Goal: Task Accomplishment & Management: Use online tool/utility

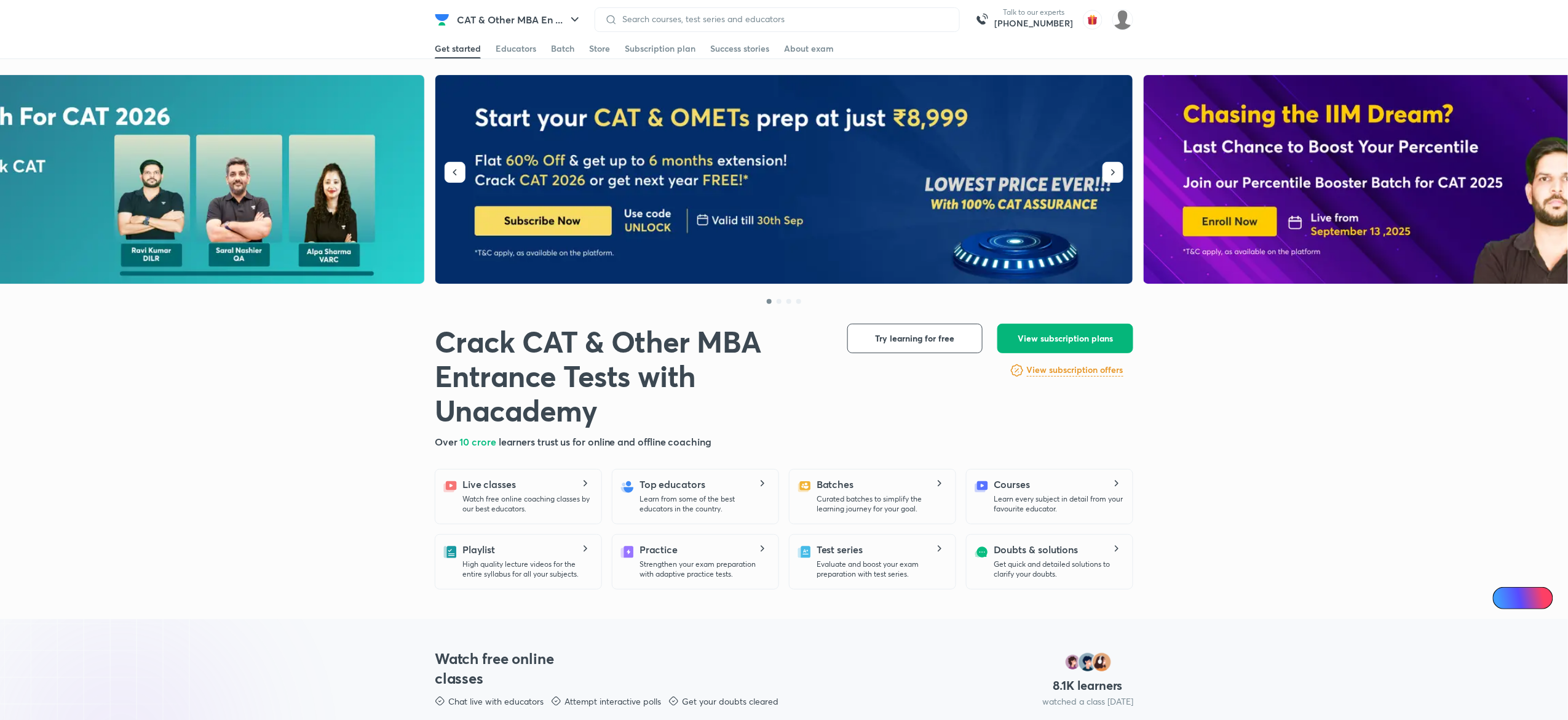
click at [1060, 339] on span "View subscription plans" at bounding box center [1065, 338] width 96 height 13
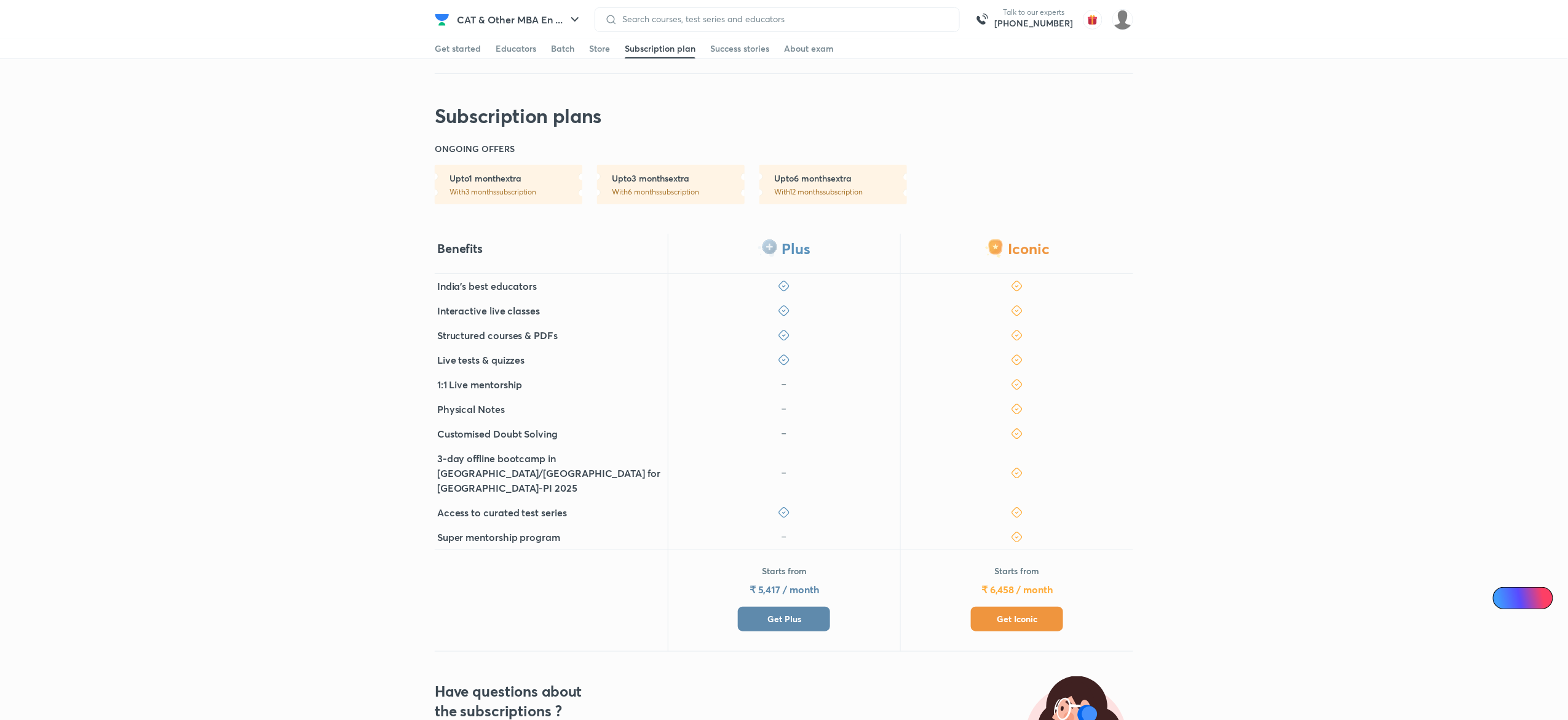
scroll to position [192, 0]
click at [801, 612] on span "Get Plus" at bounding box center [784, 618] width 34 height 13
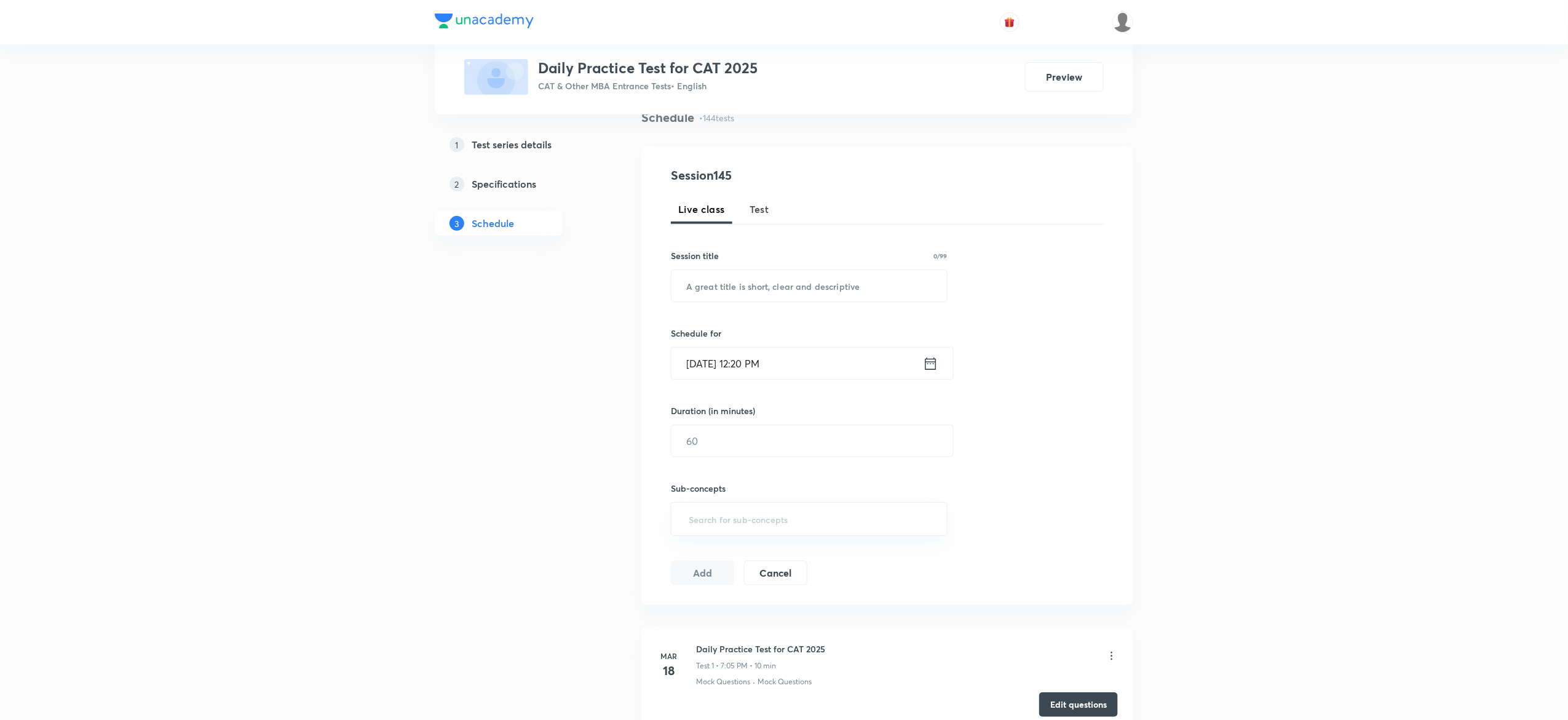
scroll to position [110, 0]
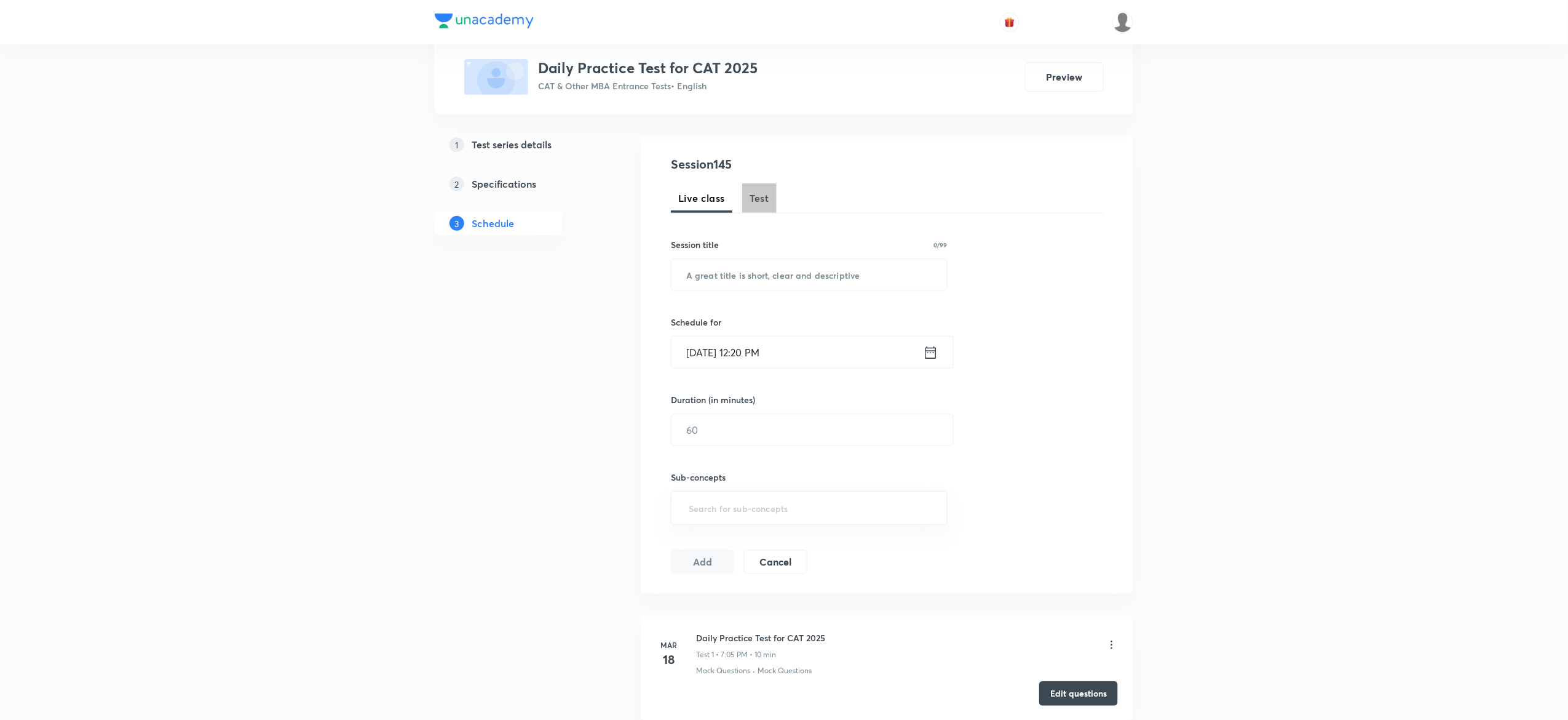
click at [764, 204] on span "Test" at bounding box center [759, 198] width 20 height 15
click at [628, 63] on h3 "Daily Practice Test for CAT 2025" at bounding box center [648, 68] width 219 height 18
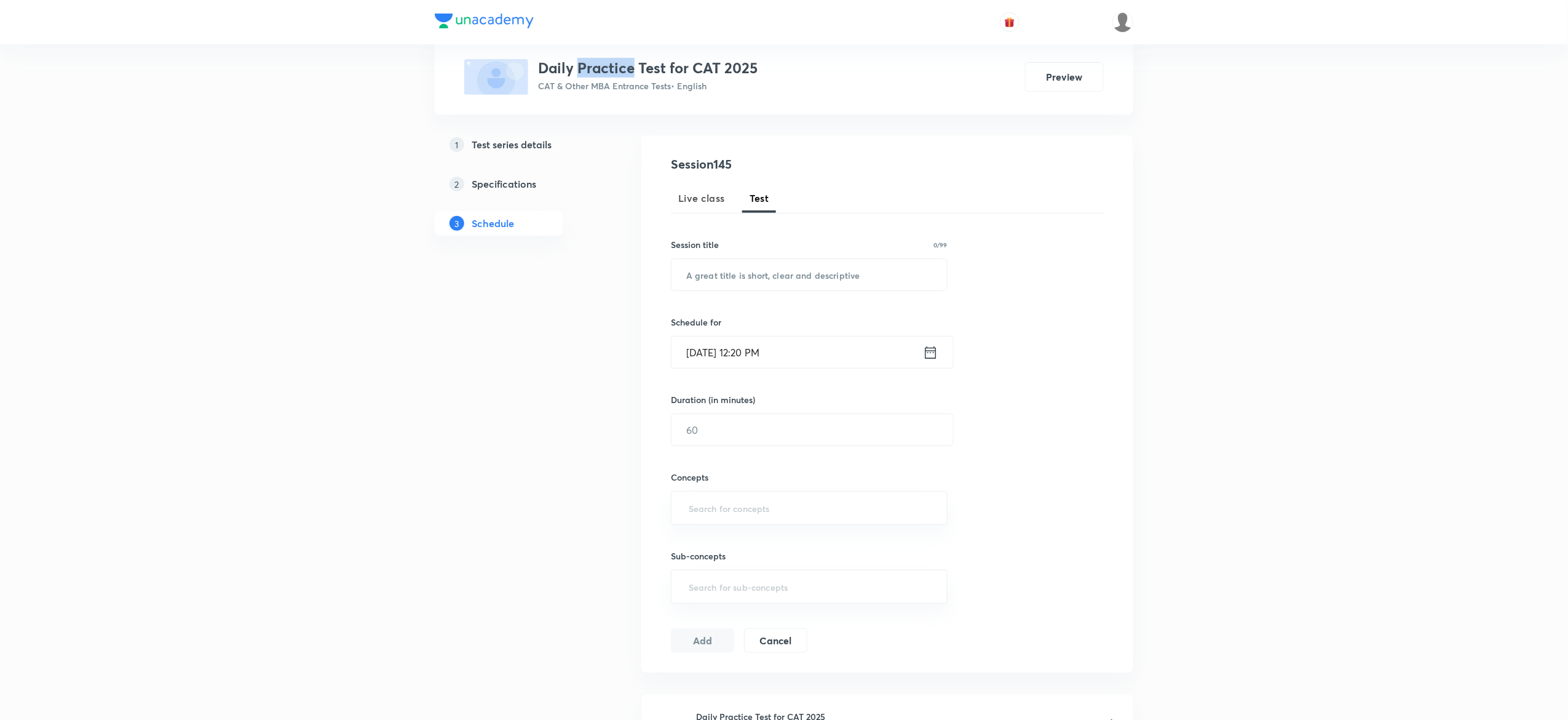
click at [628, 63] on h3 "Daily Practice Test for CAT 2025" at bounding box center [648, 68] width 219 height 18
copy h3 "Daily Practice Test for CAT 2025"
click at [747, 282] on input "text" at bounding box center [809, 275] width 275 height 32
paste input "Daily Practice Test for CAT 2025"
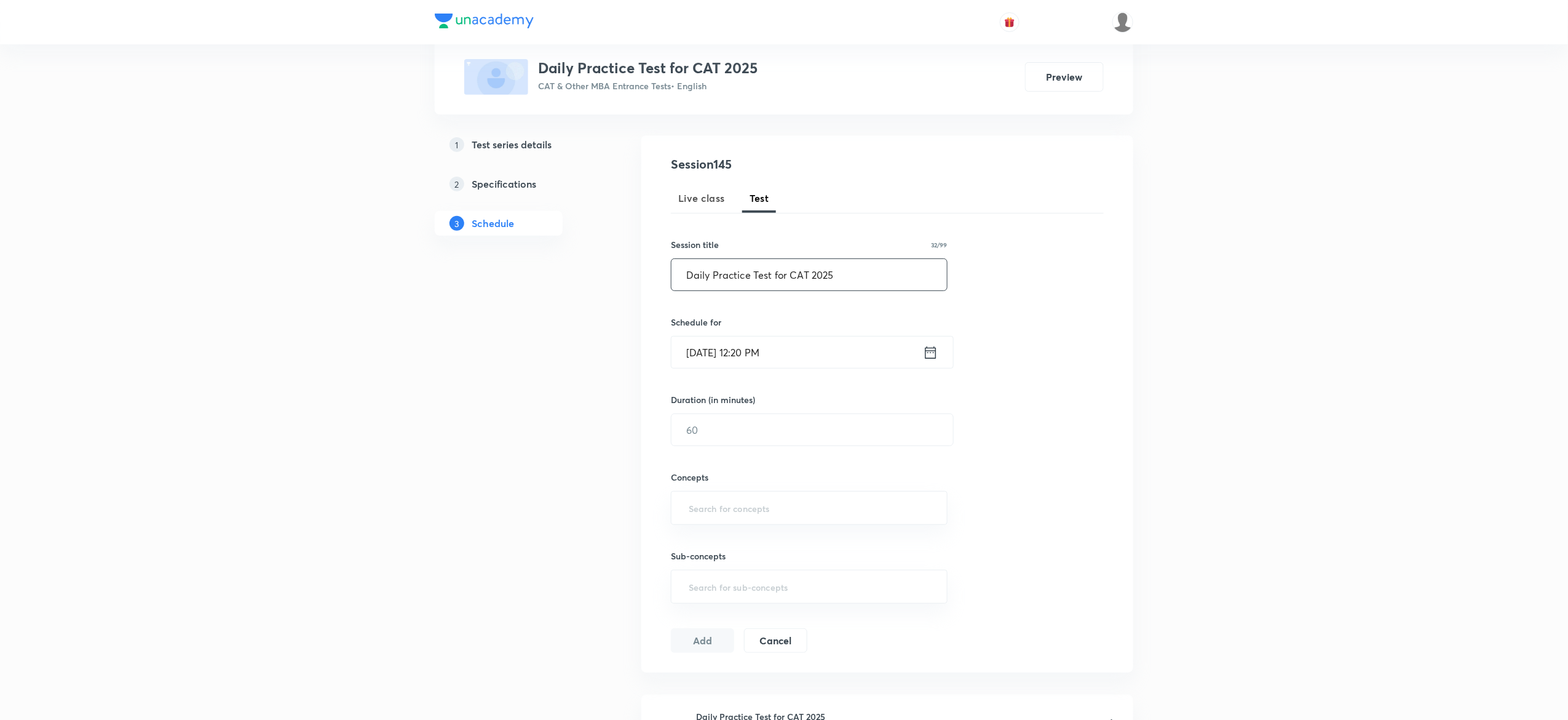
type input "Daily Practice Test for CAT 2025"
click at [826, 359] on input "Sep 30, 2025, 12:20 PM" at bounding box center [798, 352] width 252 height 32
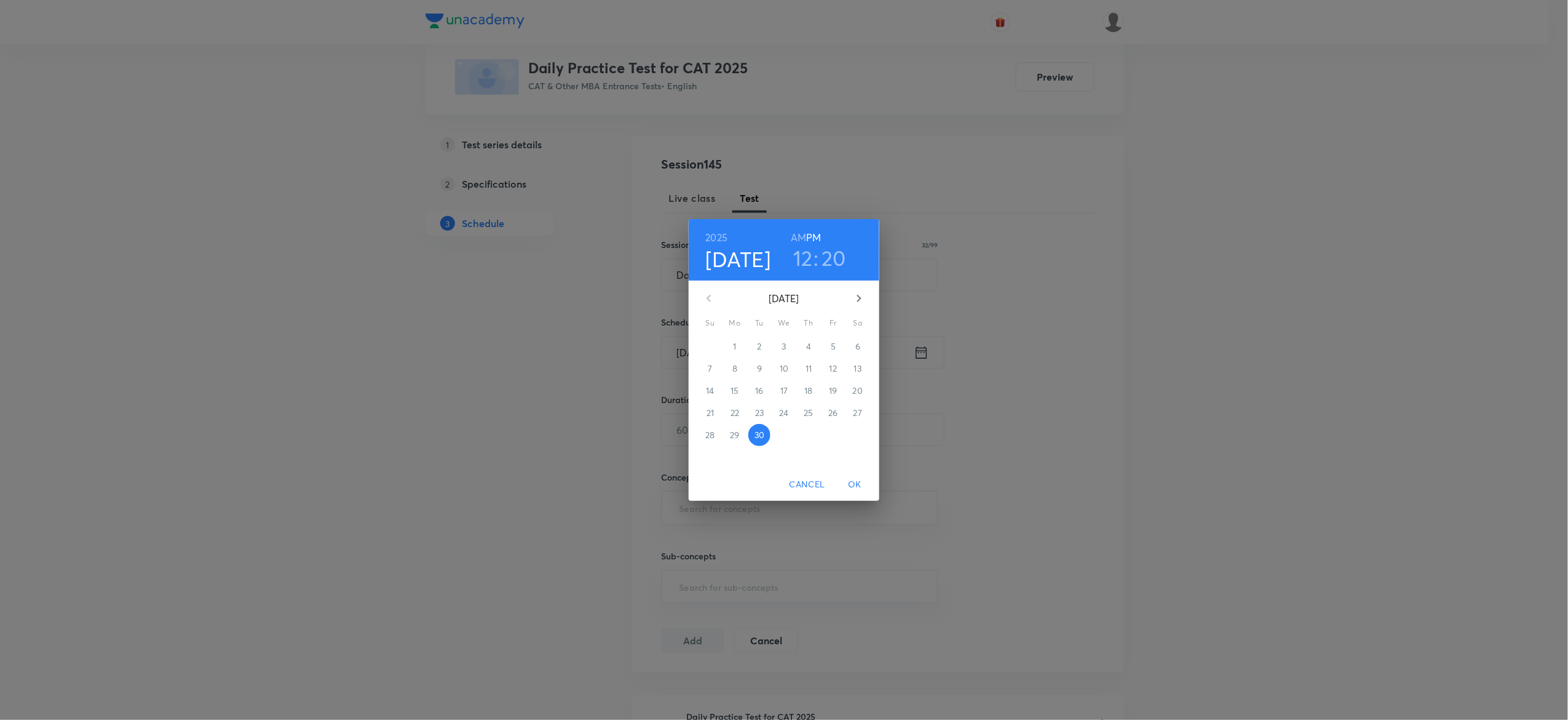
click at [926, 352] on div "2025 Sep 30 12 : 20 AM PM September 2025 Su Mo Tu We Th Fr Sa 31 1 2 3 4 5 6 7 …" at bounding box center [784, 360] width 1568 height 720
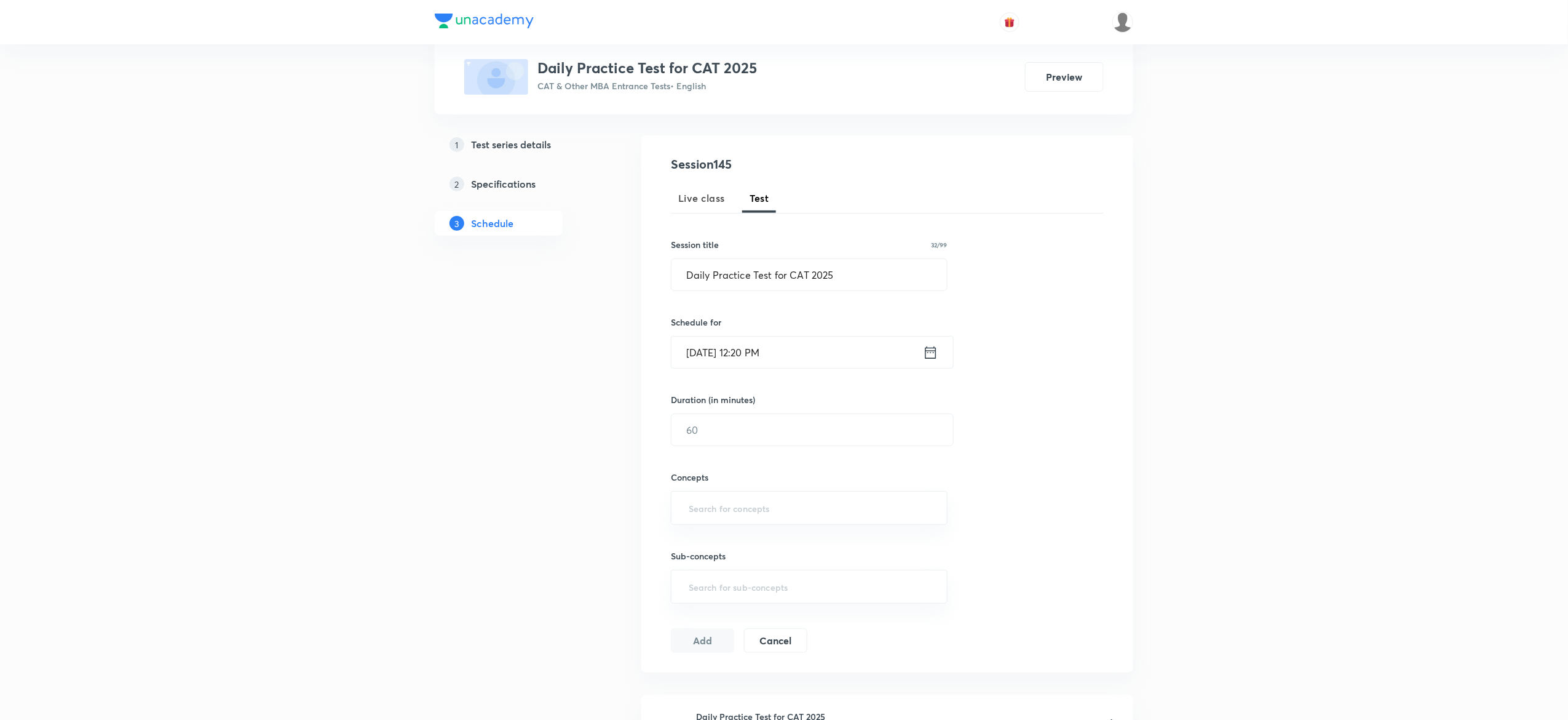
click at [803, 342] on input "Sep 30, 2025, 12:20 PM" at bounding box center [798, 352] width 252 height 32
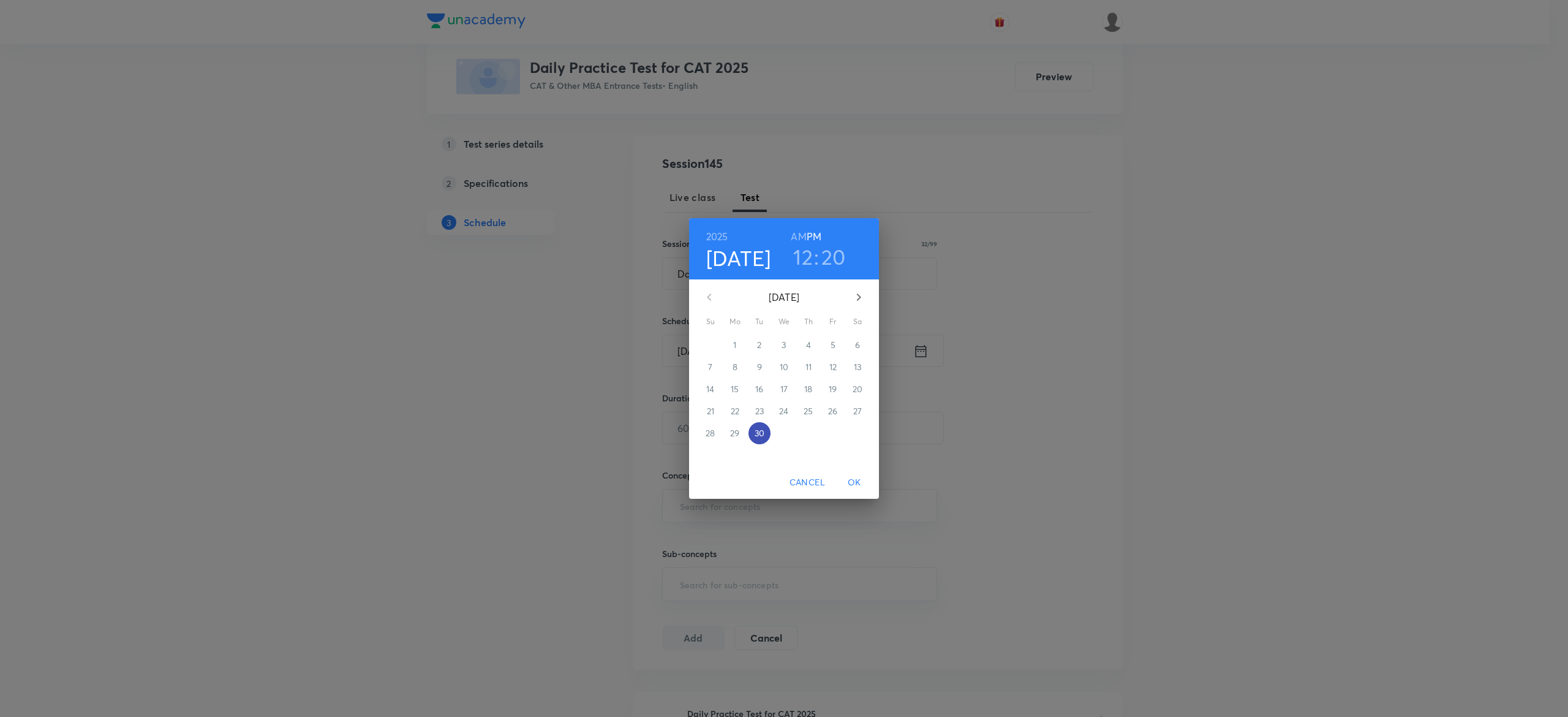
click at [758, 433] on p "30" at bounding box center [759, 433] width 10 height 12
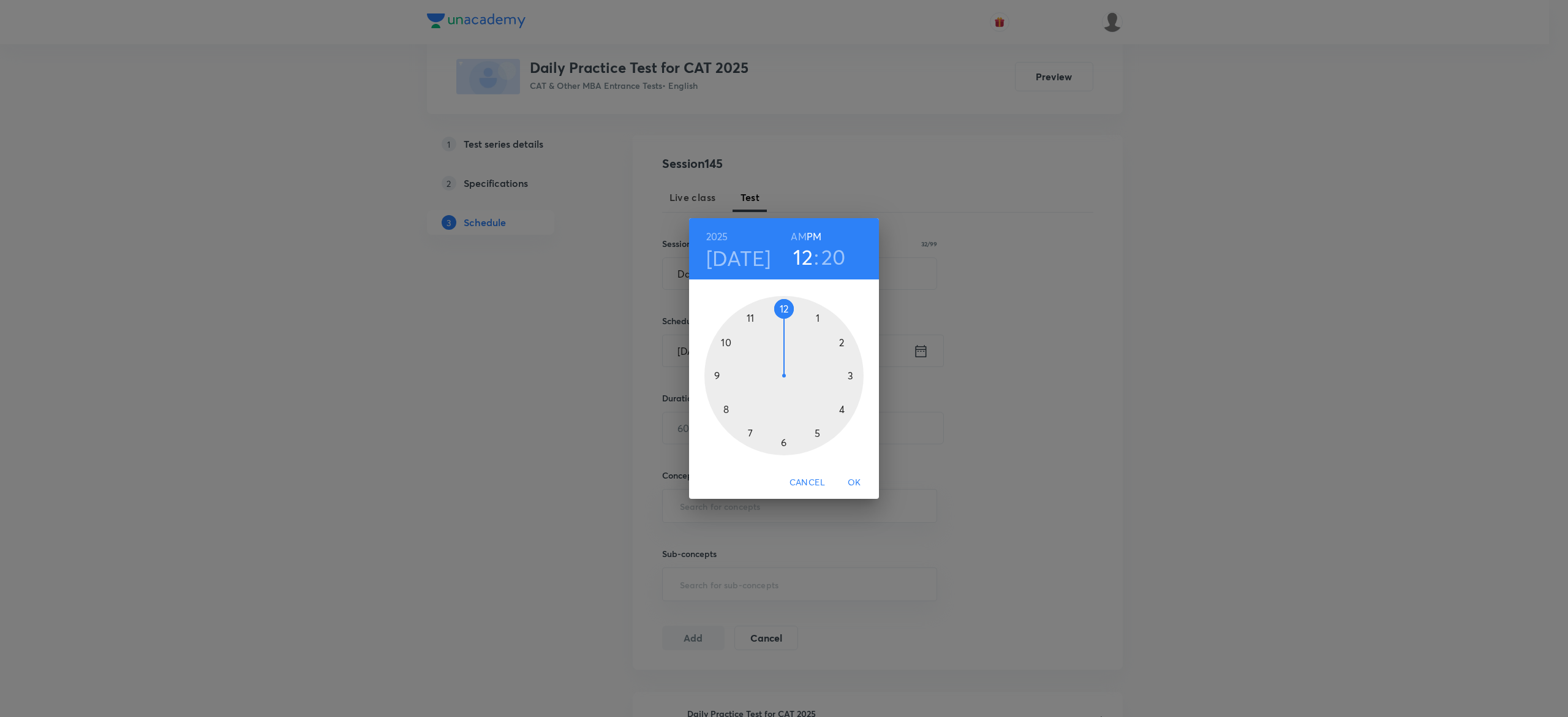
click at [784, 443] on div at bounding box center [784, 375] width 159 height 159
click at [778, 309] on div at bounding box center [784, 375] width 159 height 159
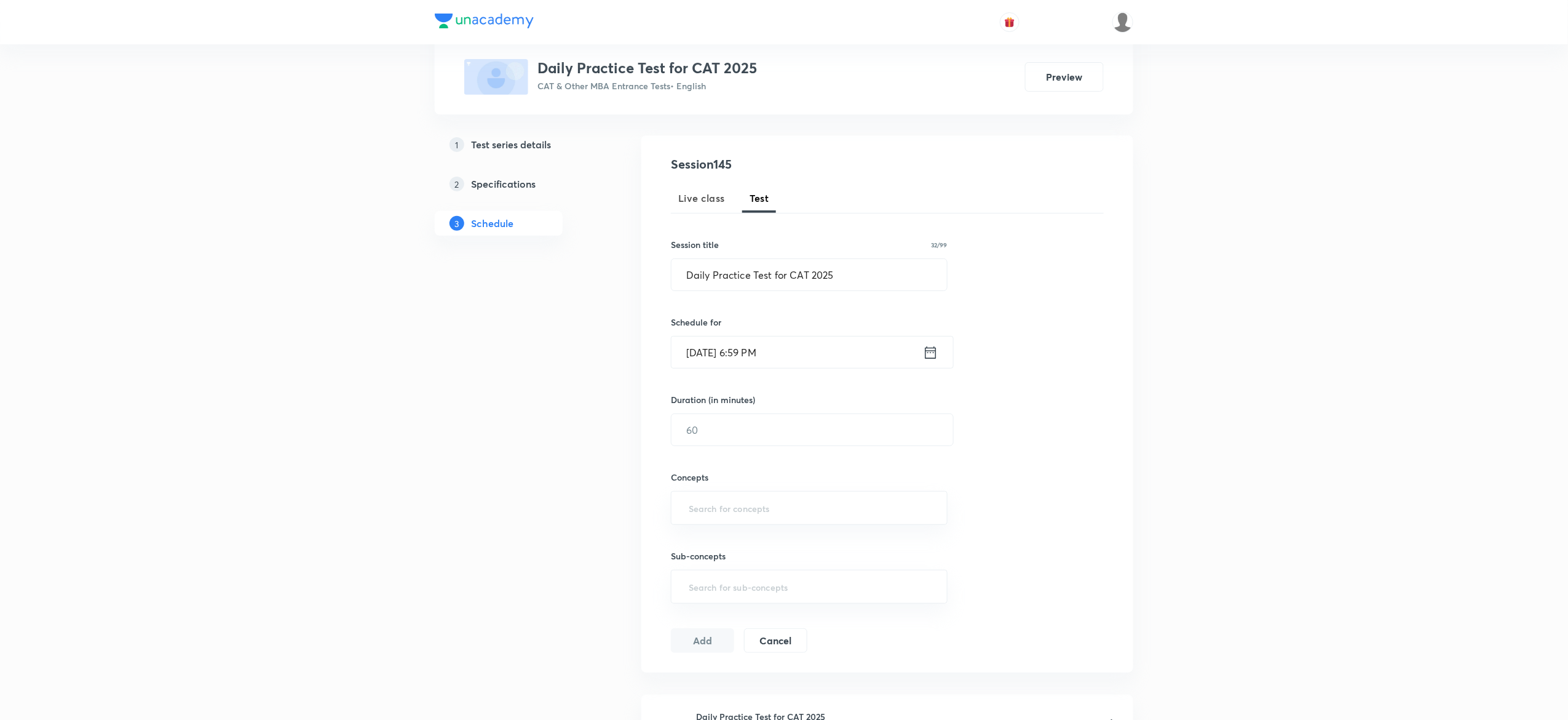
click at [815, 350] on input "Sep 30, 2025, 6:59 PM" at bounding box center [798, 352] width 252 height 32
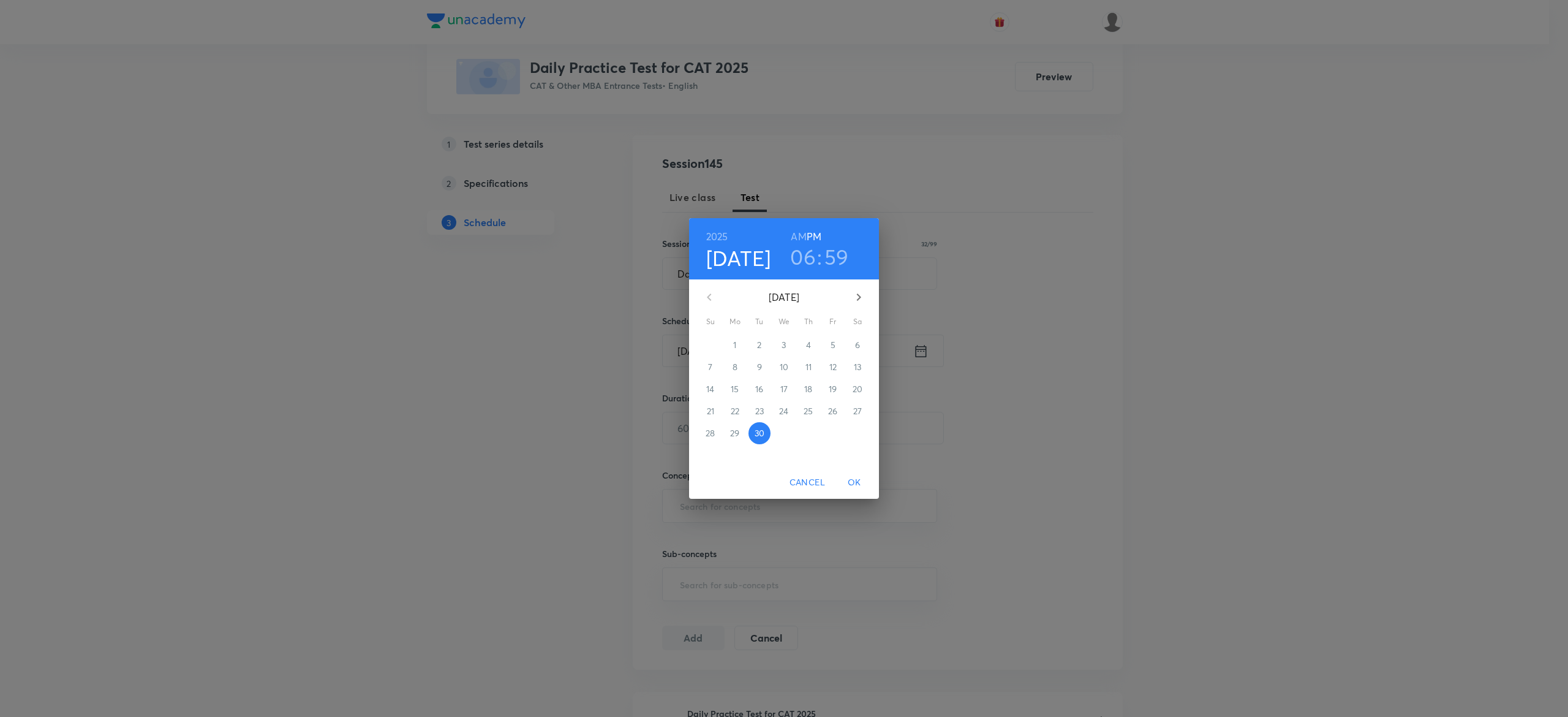
click at [836, 261] on h3 "59" at bounding box center [836, 257] width 24 height 26
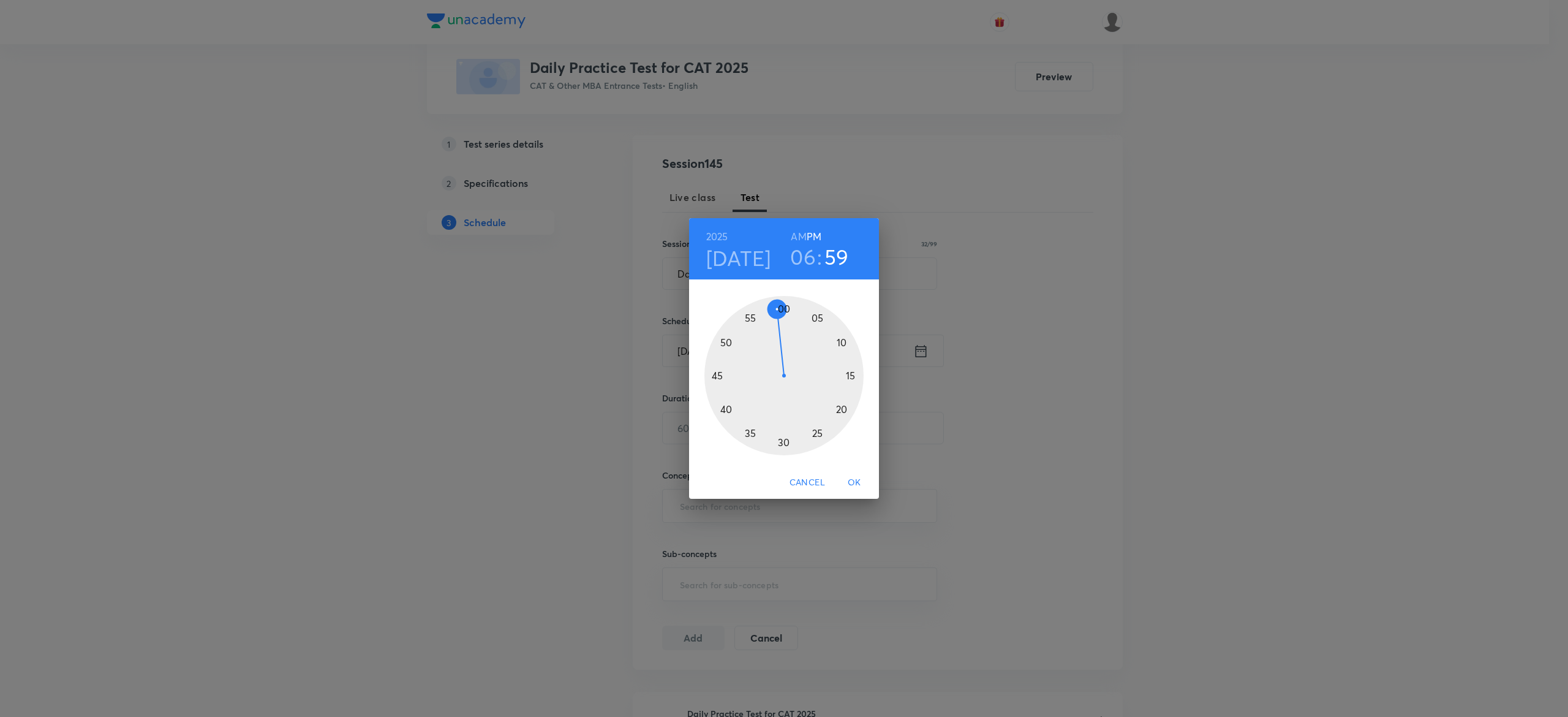
click at [788, 300] on div at bounding box center [784, 375] width 159 height 159
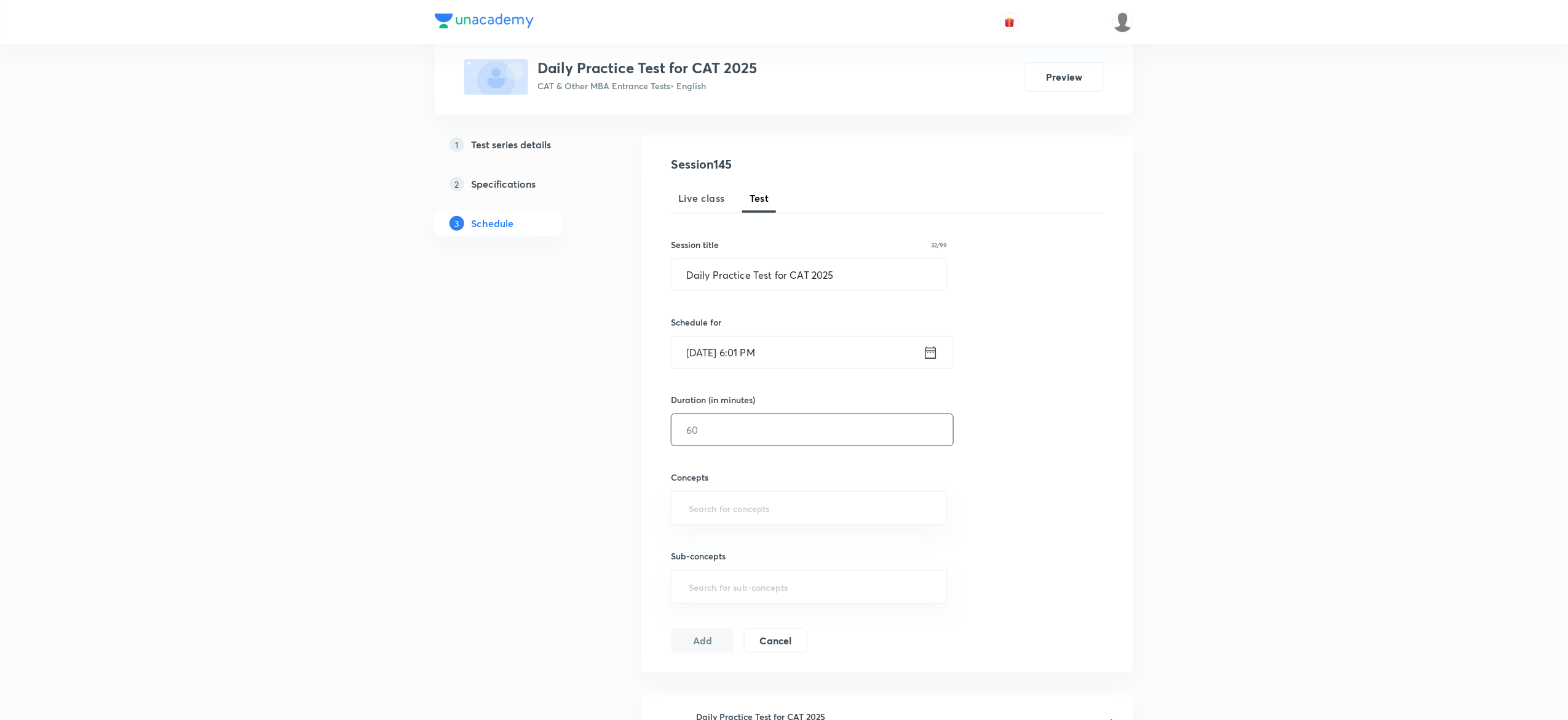
click at [753, 438] on input "text" at bounding box center [812, 429] width 282 height 32
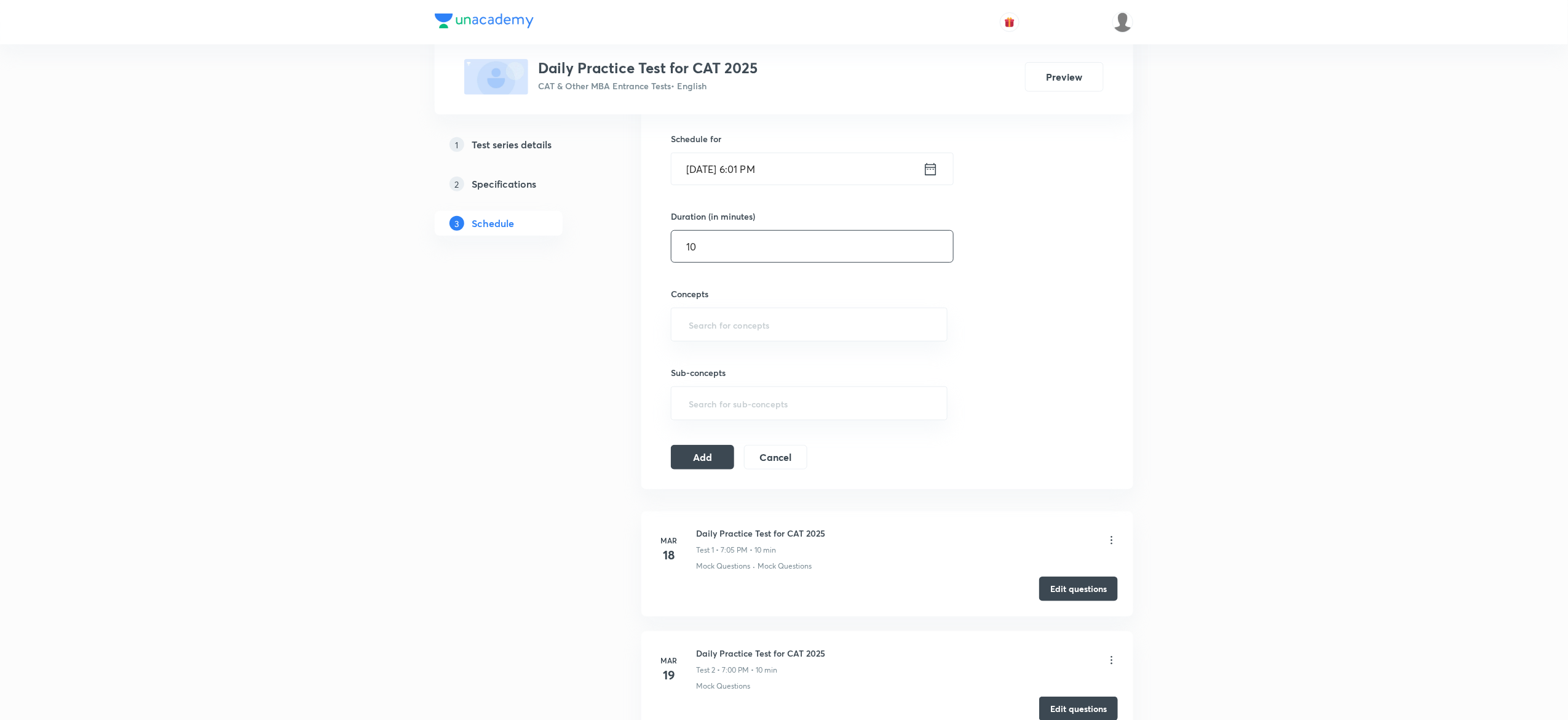
scroll to position [295, 0]
type input "10"
click at [753, 329] on input "text" at bounding box center [809, 323] width 246 height 23
type input "mock"
click at [751, 353] on li "Mock Questions" at bounding box center [809, 361] width 275 height 22
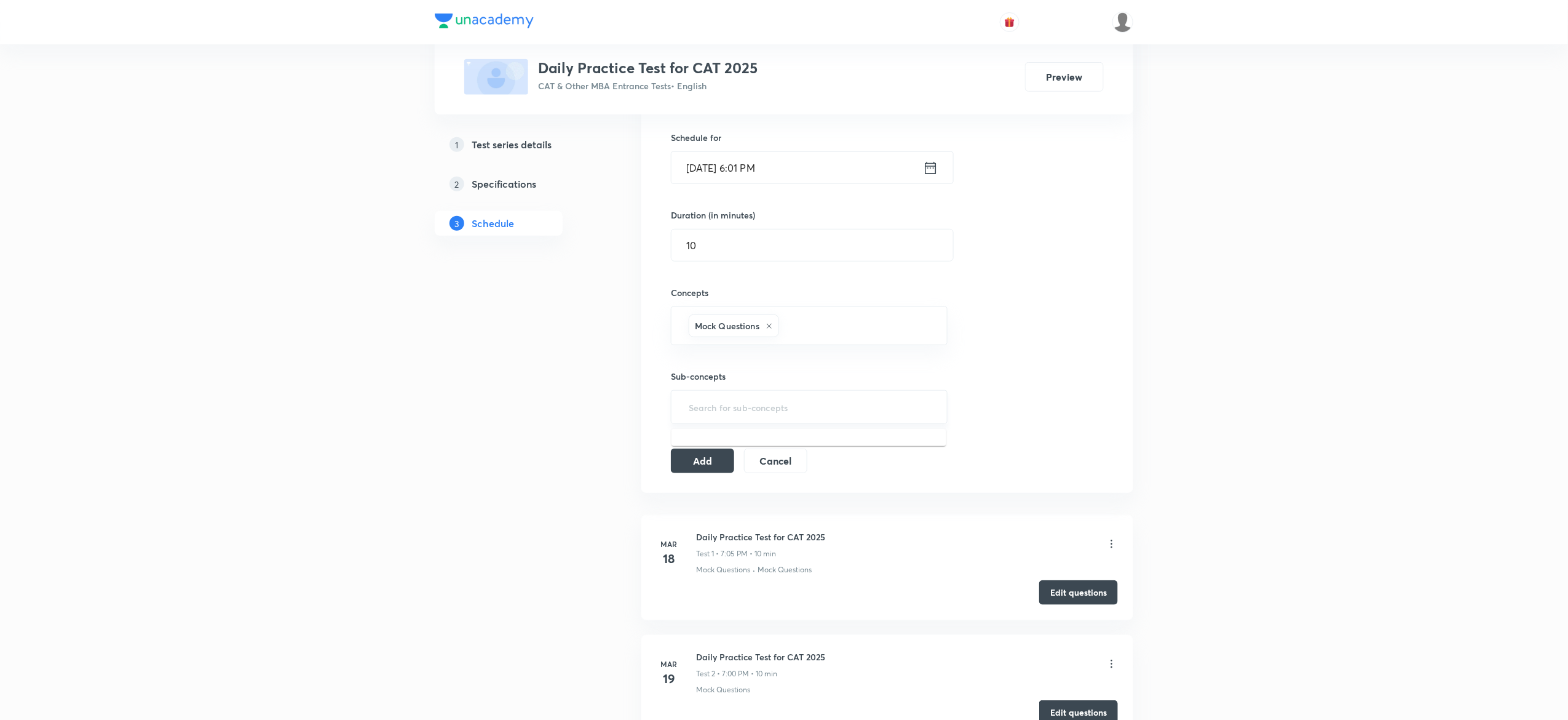
click at [738, 413] on input "text" at bounding box center [809, 406] width 246 height 23
type input "mock"
drag, startPoint x: 729, startPoint y: 437, endPoint x: 727, endPoint y: 449, distance: 12.2
click at [729, 440] on li "Mock Questions" at bounding box center [809, 445] width 275 height 22
click at [720, 459] on button "Add" at bounding box center [703, 464] width 63 height 24
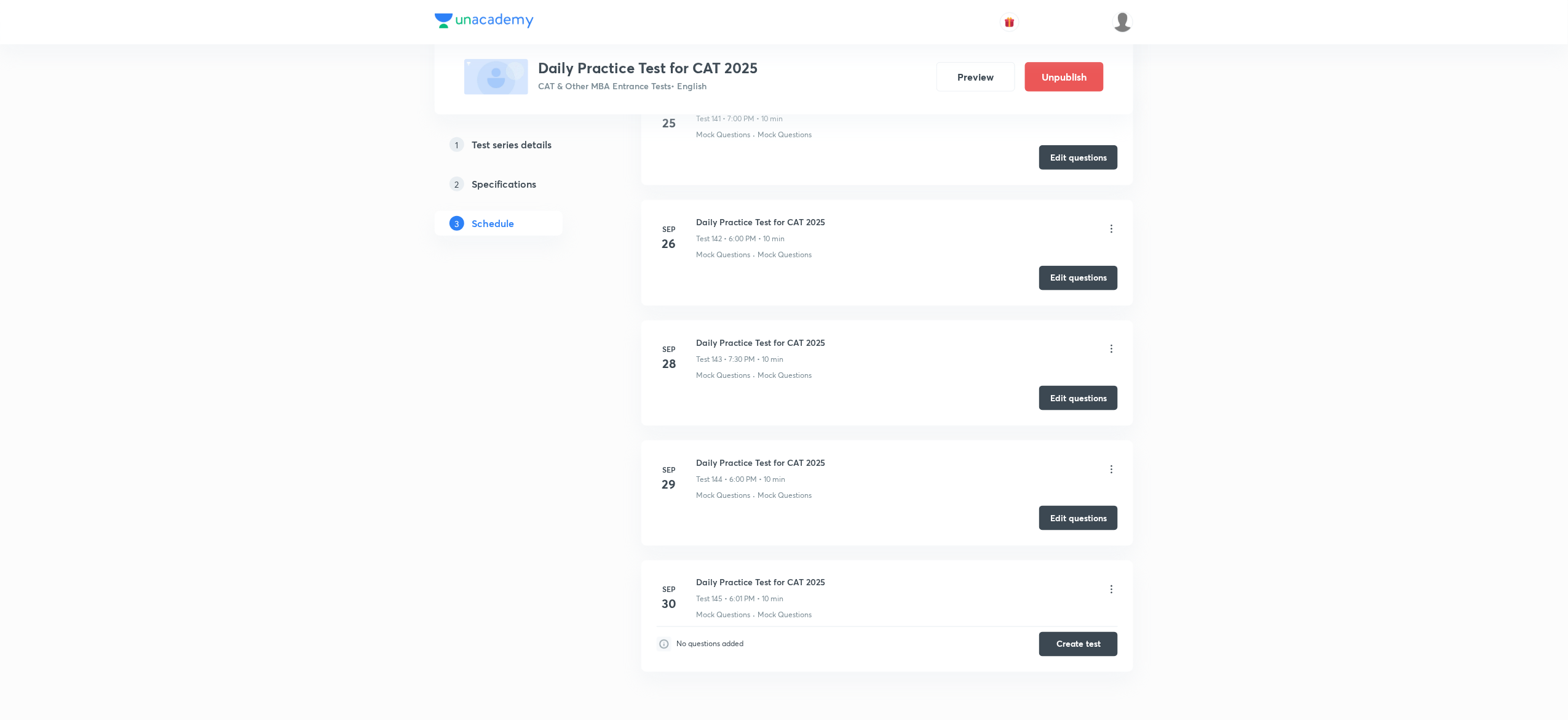
scroll to position [17206, 0]
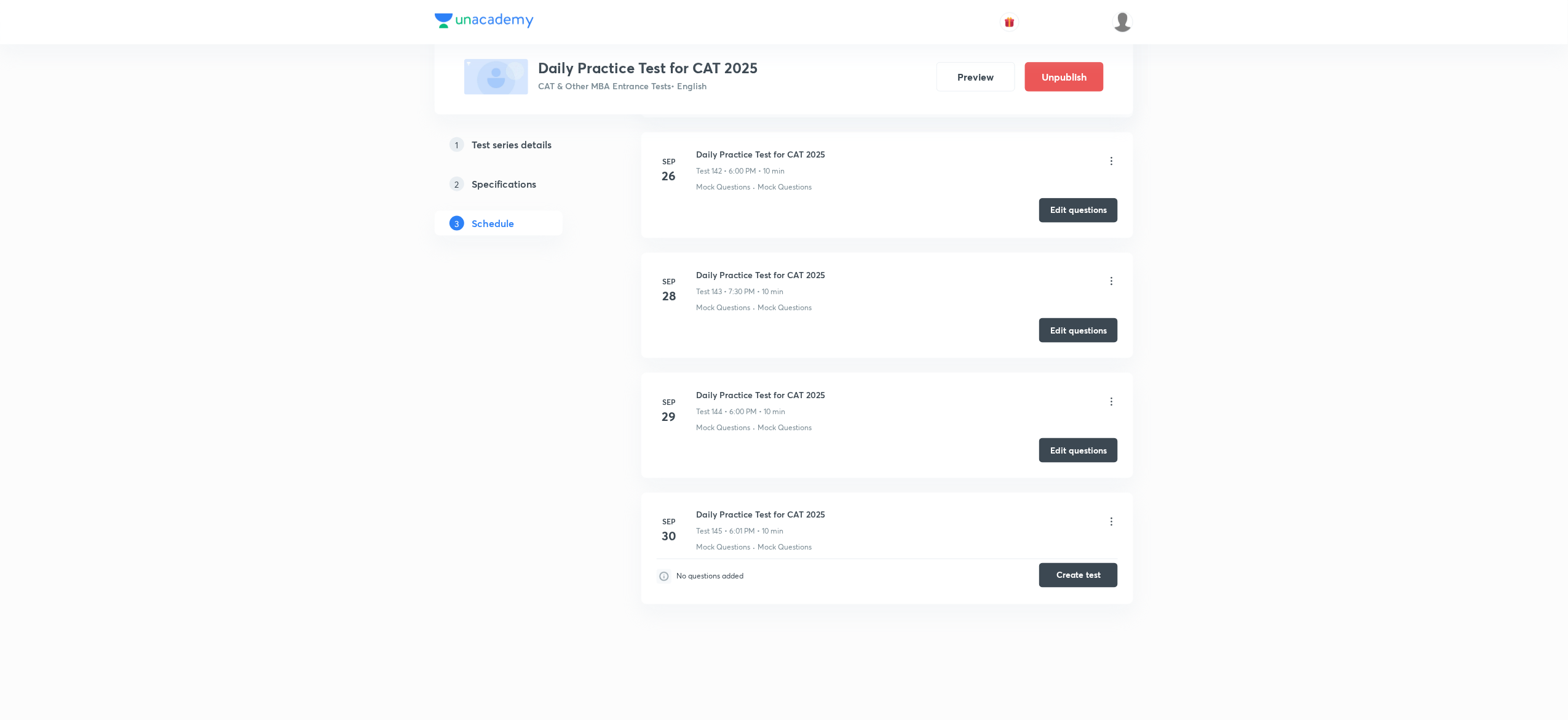
click at [1063, 585] on button "Create test" at bounding box center [1078, 575] width 79 height 24
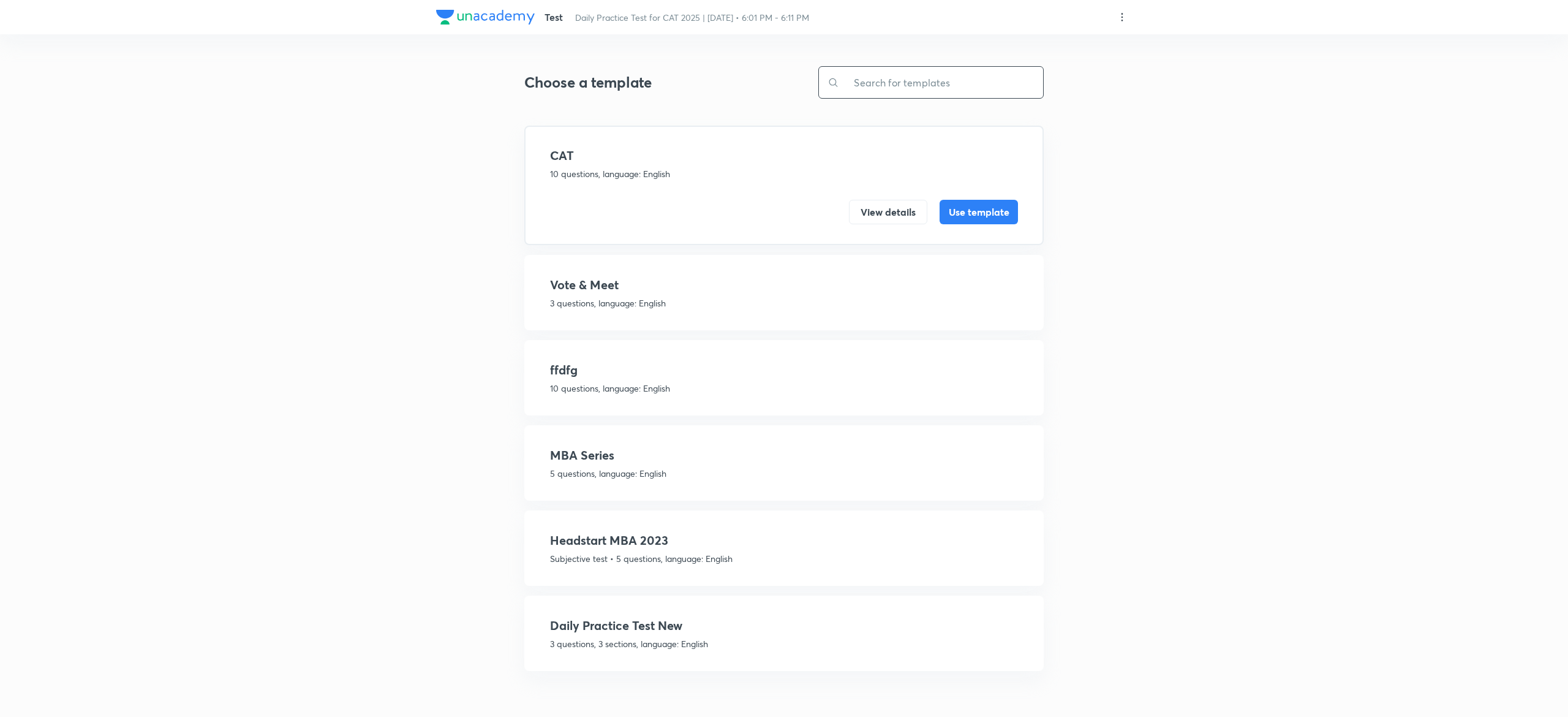
click at [887, 95] on input "text" at bounding box center [941, 82] width 204 height 32
type input "d"
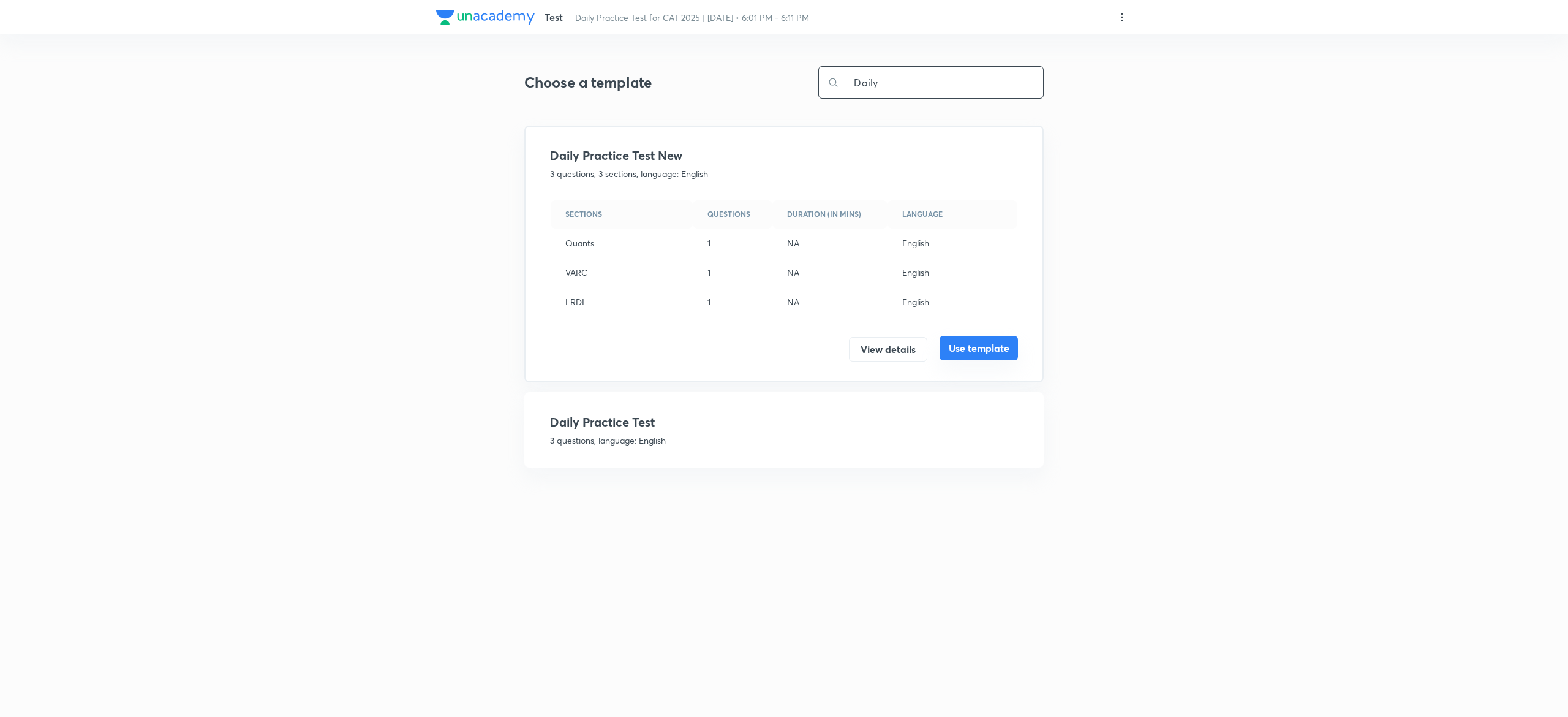
type input "Daily"
click at [960, 338] on button "Use template" at bounding box center [979, 348] width 78 height 24
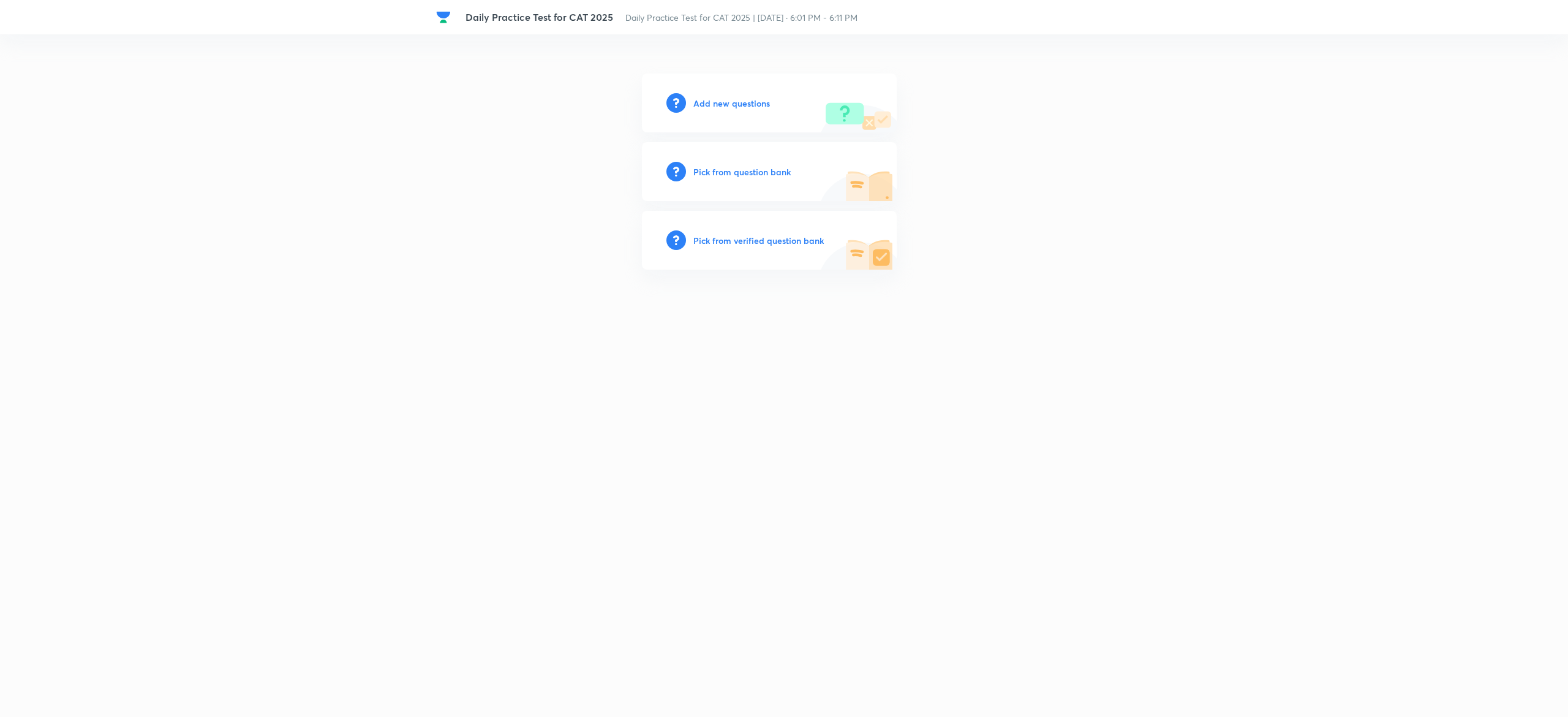
click at [740, 170] on h6 "Pick from question bank" at bounding box center [742, 172] width 97 height 13
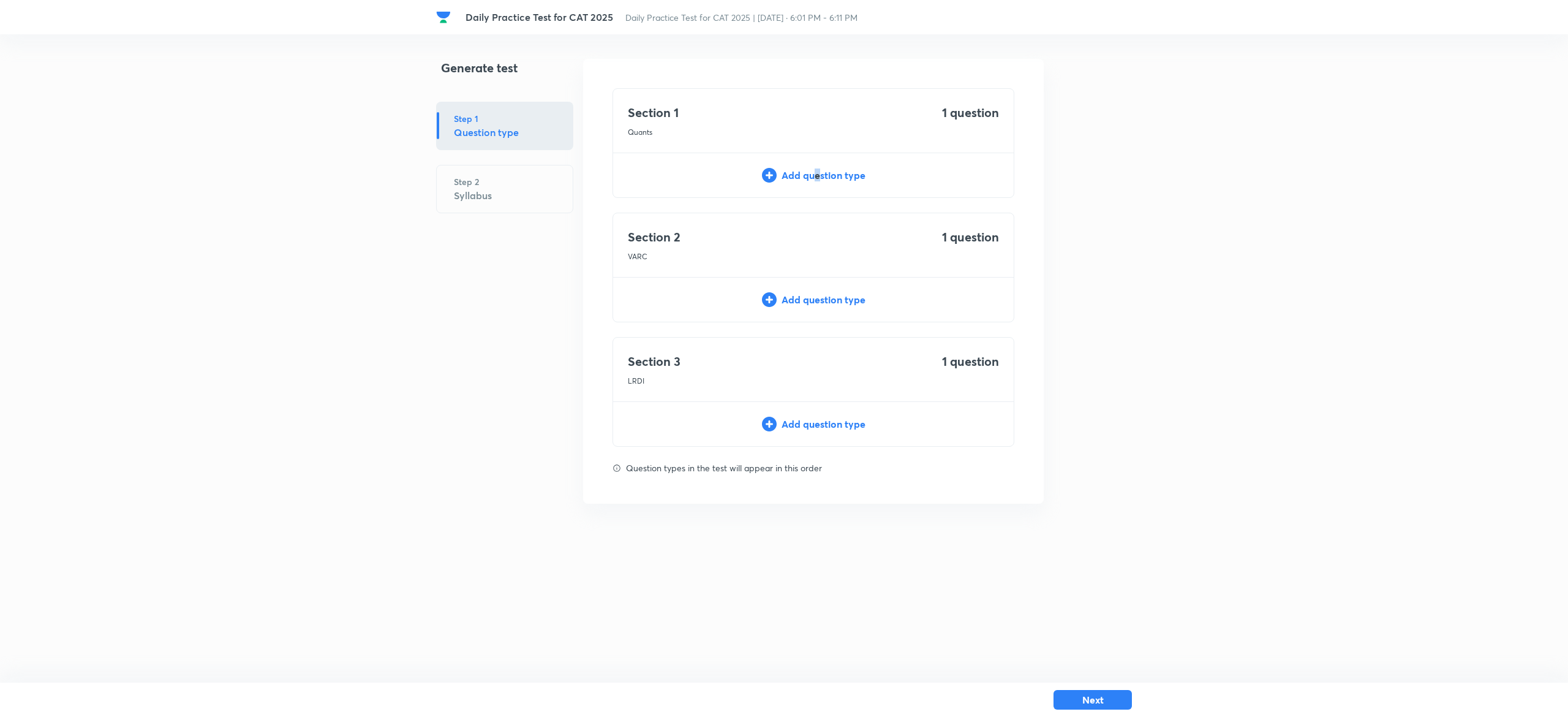
click at [817, 169] on div "Add question type" at bounding box center [814, 175] width 401 height 15
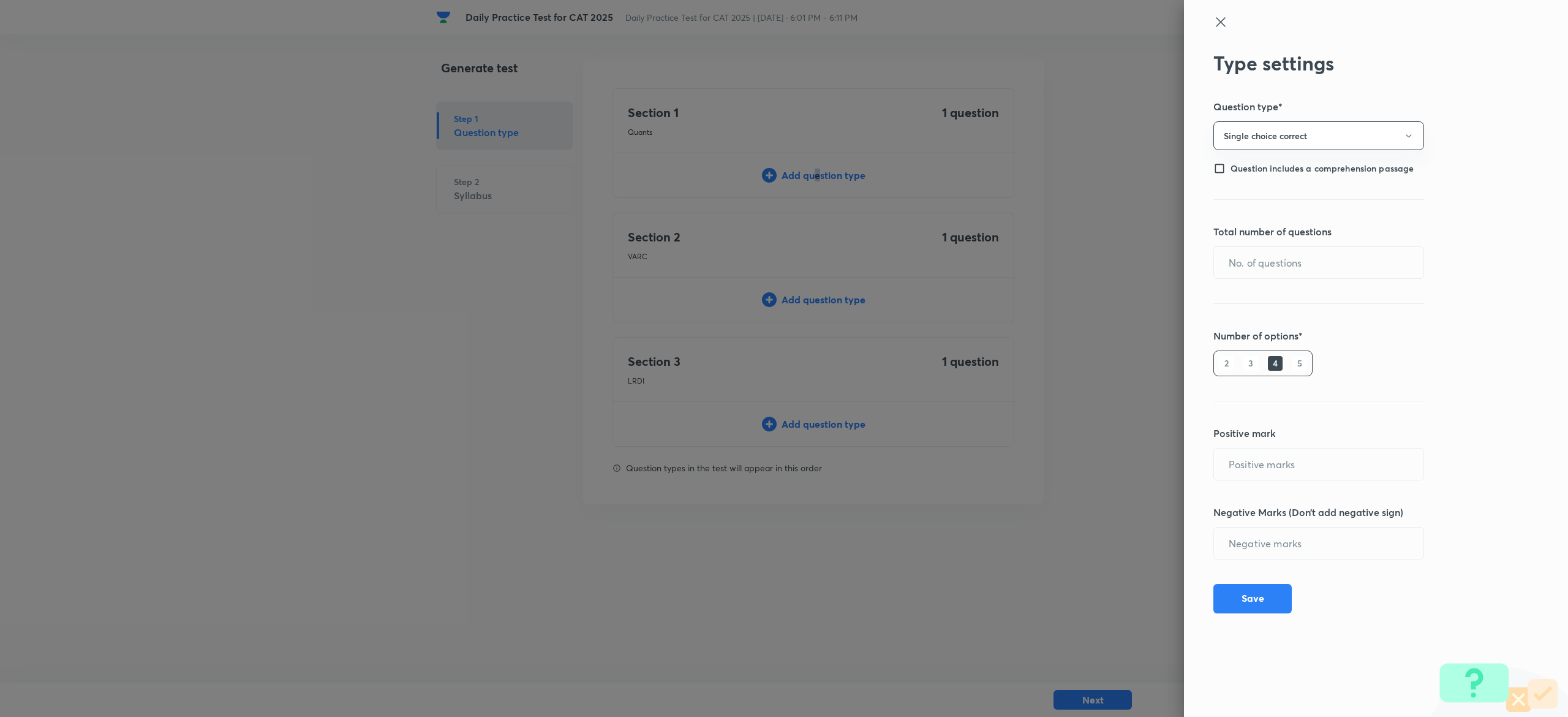
type input "1"
type input "0"
click at [1277, 259] on input "text" at bounding box center [1319, 262] width 210 height 32
type input "1"
click at [1251, 595] on button "Save" at bounding box center [1252, 598] width 78 height 29
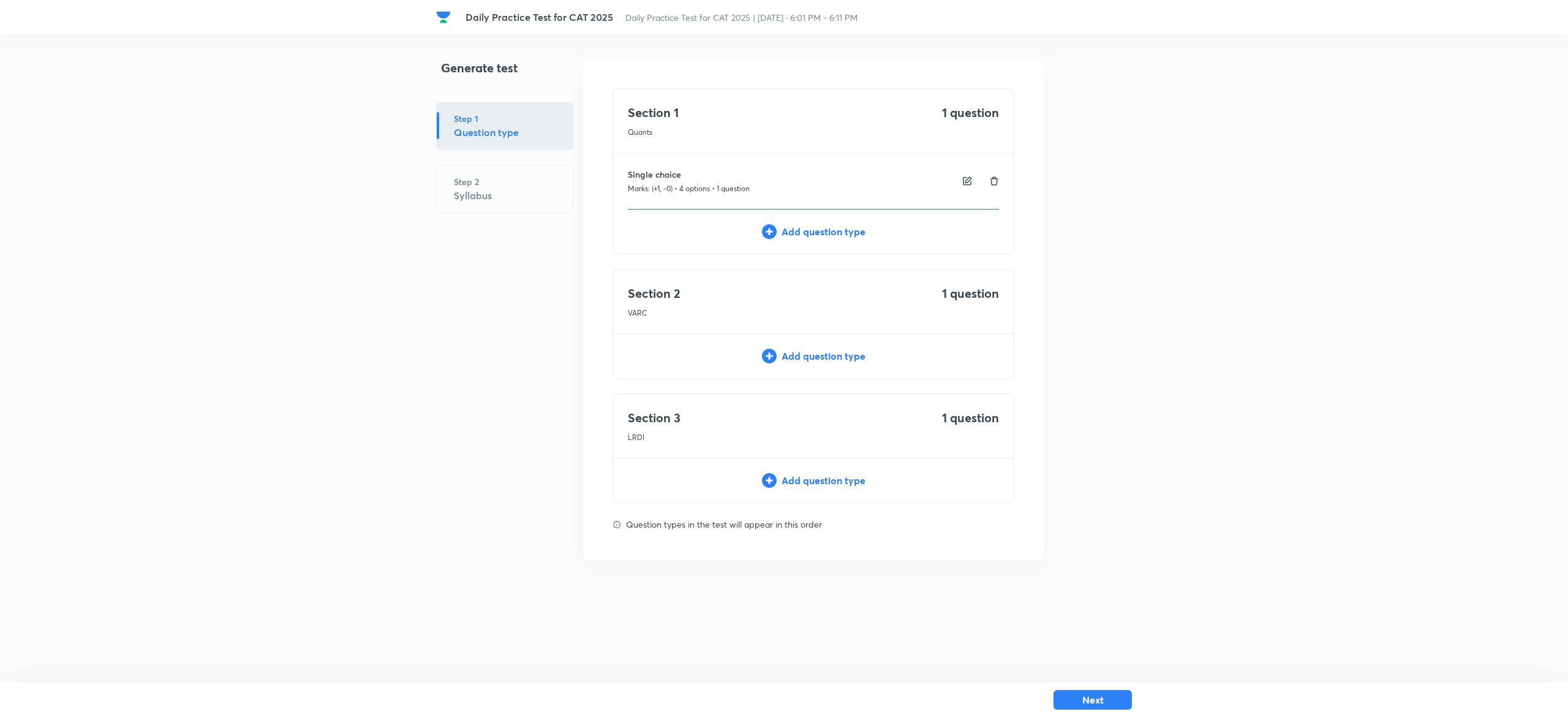
click at [842, 360] on div "Add question type" at bounding box center [814, 356] width 401 height 15
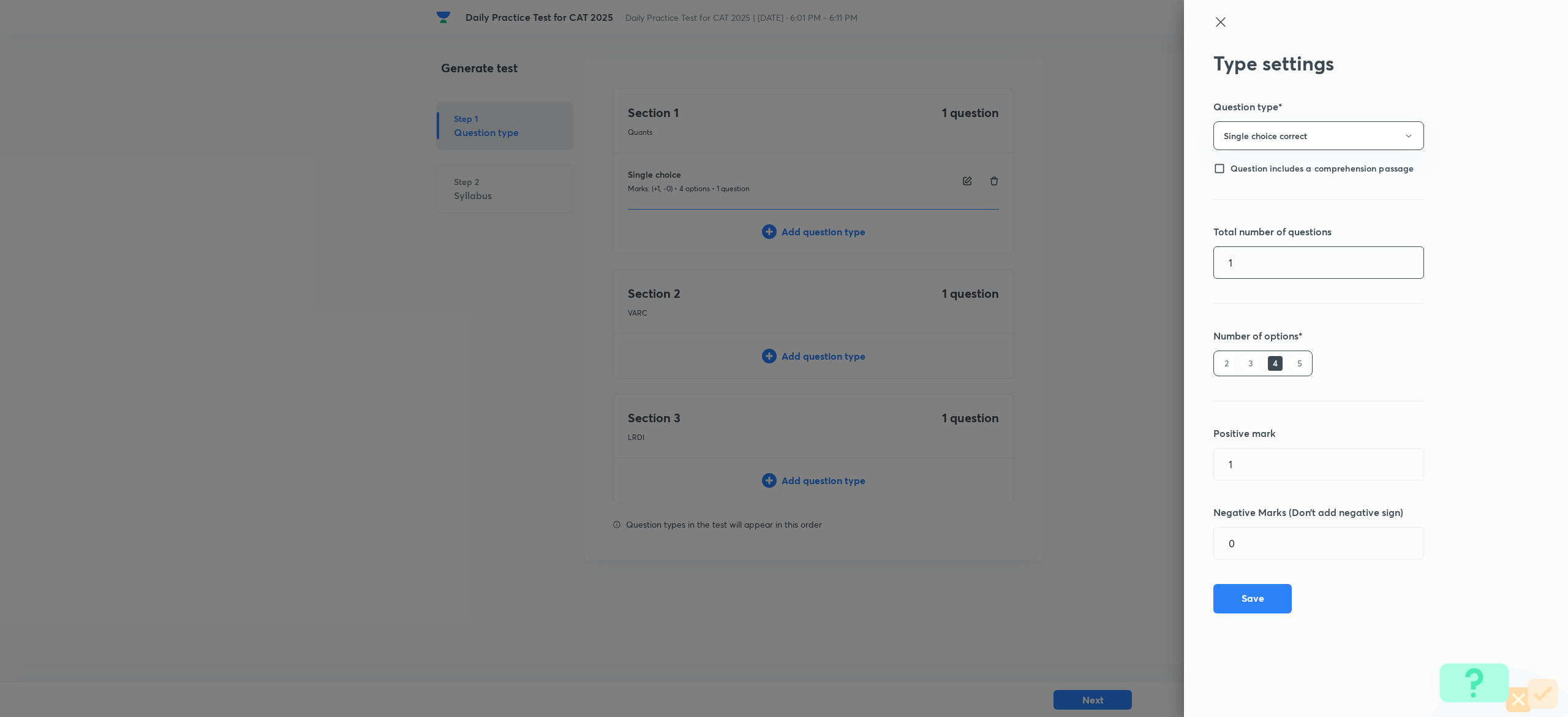
click at [1306, 271] on input "1" at bounding box center [1319, 262] width 210 height 32
type input "1"
click at [1248, 598] on button "Save" at bounding box center [1252, 598] width 78 height 29
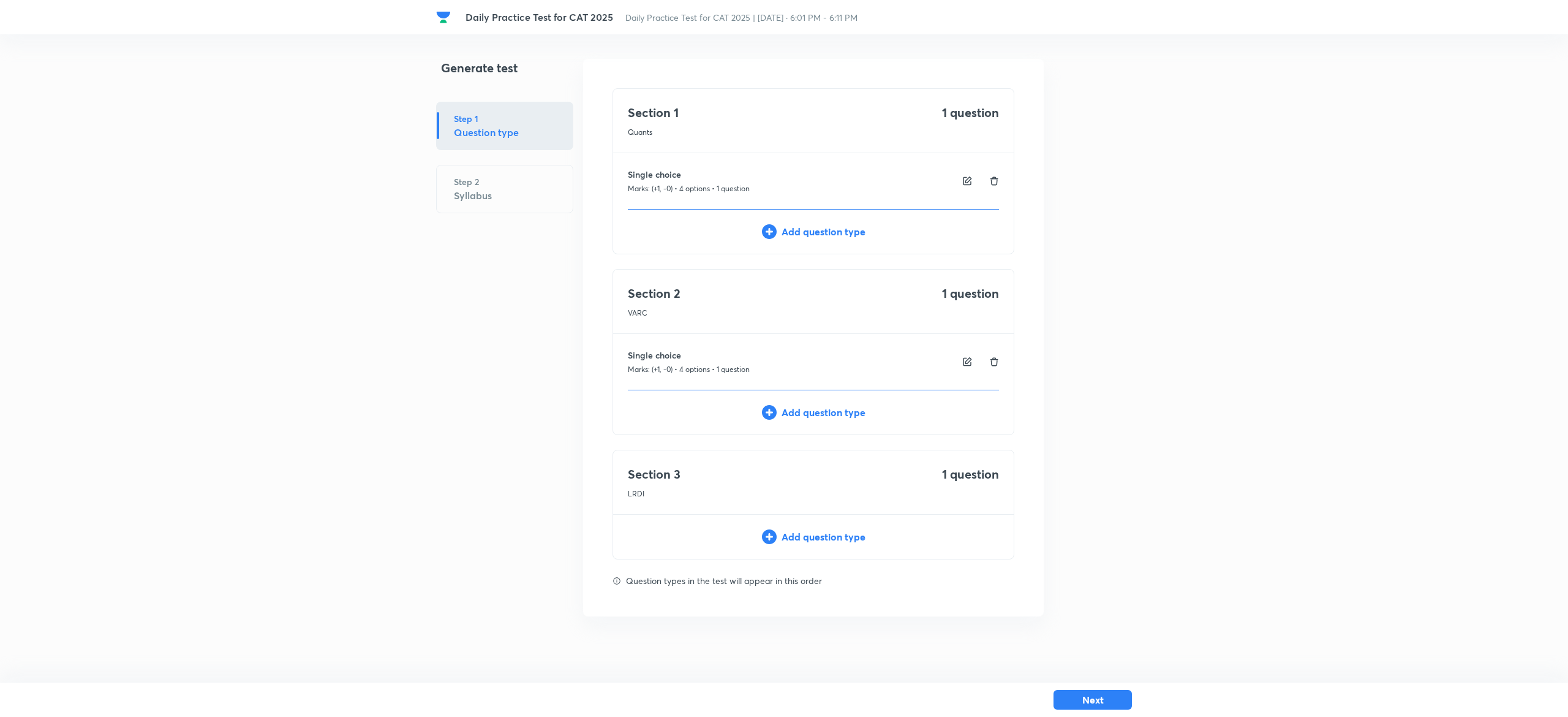
click at [823, 404] on div "Section 2 VARC 1 question Single choice Marks: (+1, -0) • 4 options • 1 questio…" at bounding box center [814, 352] width 402 height 166
click at [801, 535] on div "Add question type" at bounding box center [814, 537] width 401 height 15
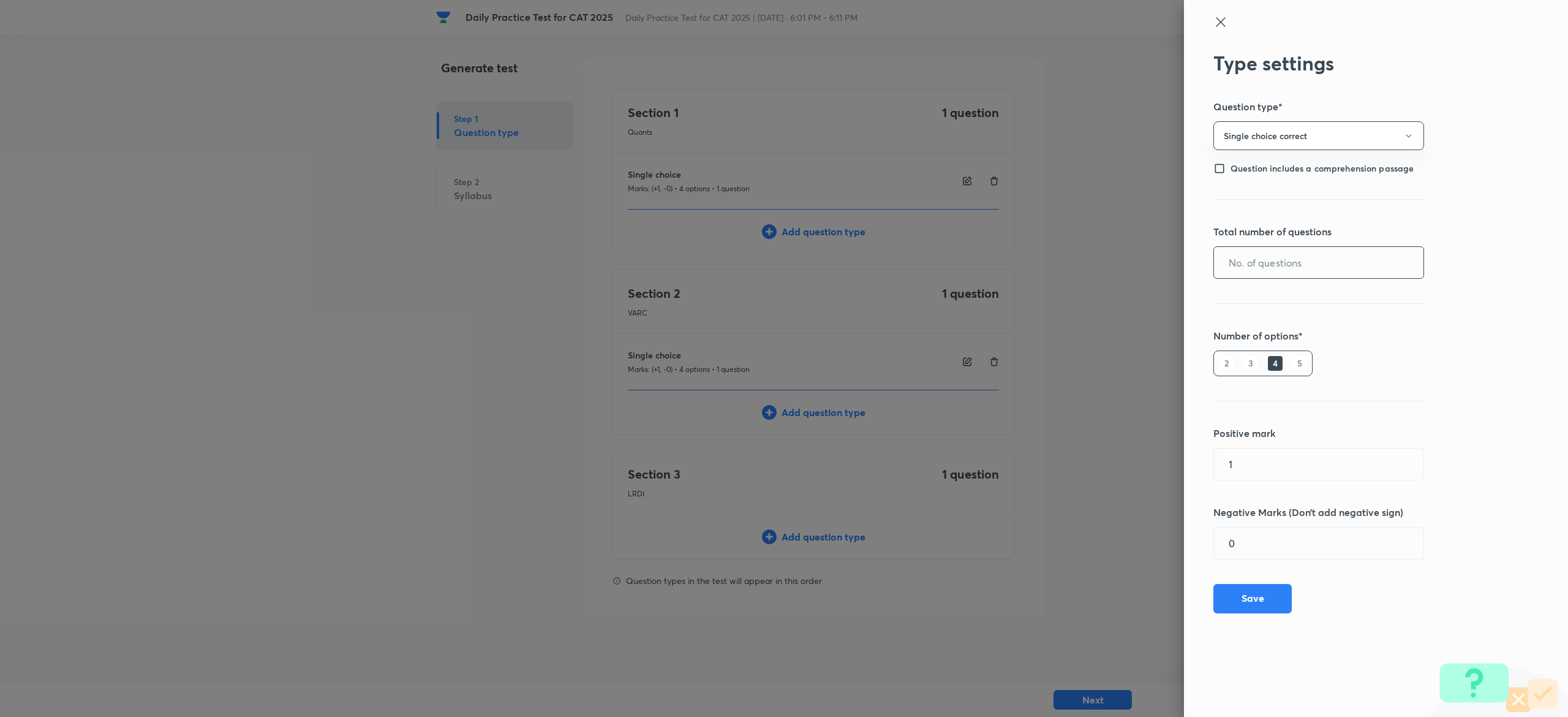
click at [1292, 256] on input "text" at bounding box center [1319, 262] width 210 height 32
type input "1"
click at [1253, 632] on div "Type settings Question type* Single choice correct Question includes a comprehe…" at bounding box center [1376, 358] width 384 height 717
click at [1267, 600] on button "Save" at bounding box center [1252, 598] width 78 height 29
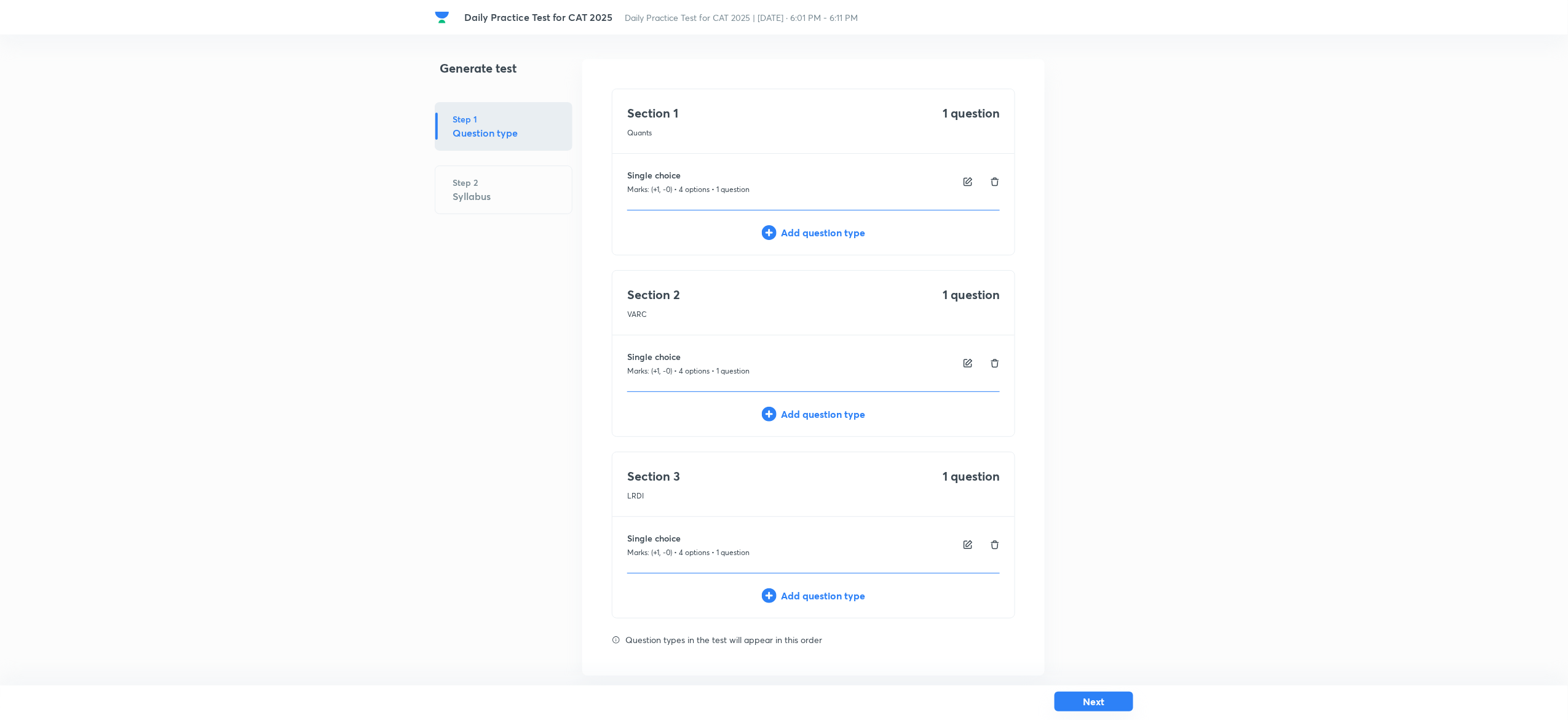
click at [1083, 698] on button "Next" at bounding box center [1093, 701] width 79 height 20
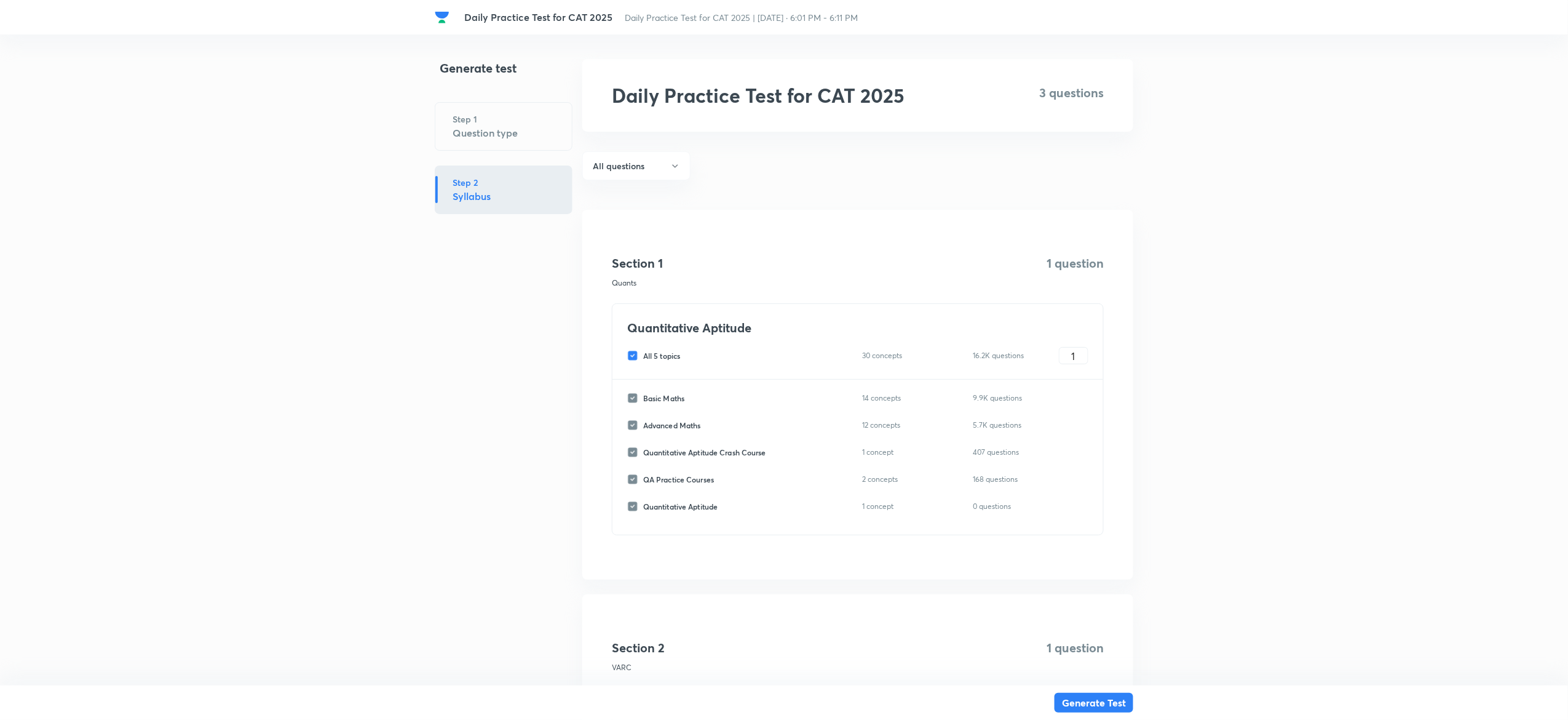
click at [631, 353] on input "All 5 topics" at bounding box center [635, 355] width 16 height 11
checkbox input "false"
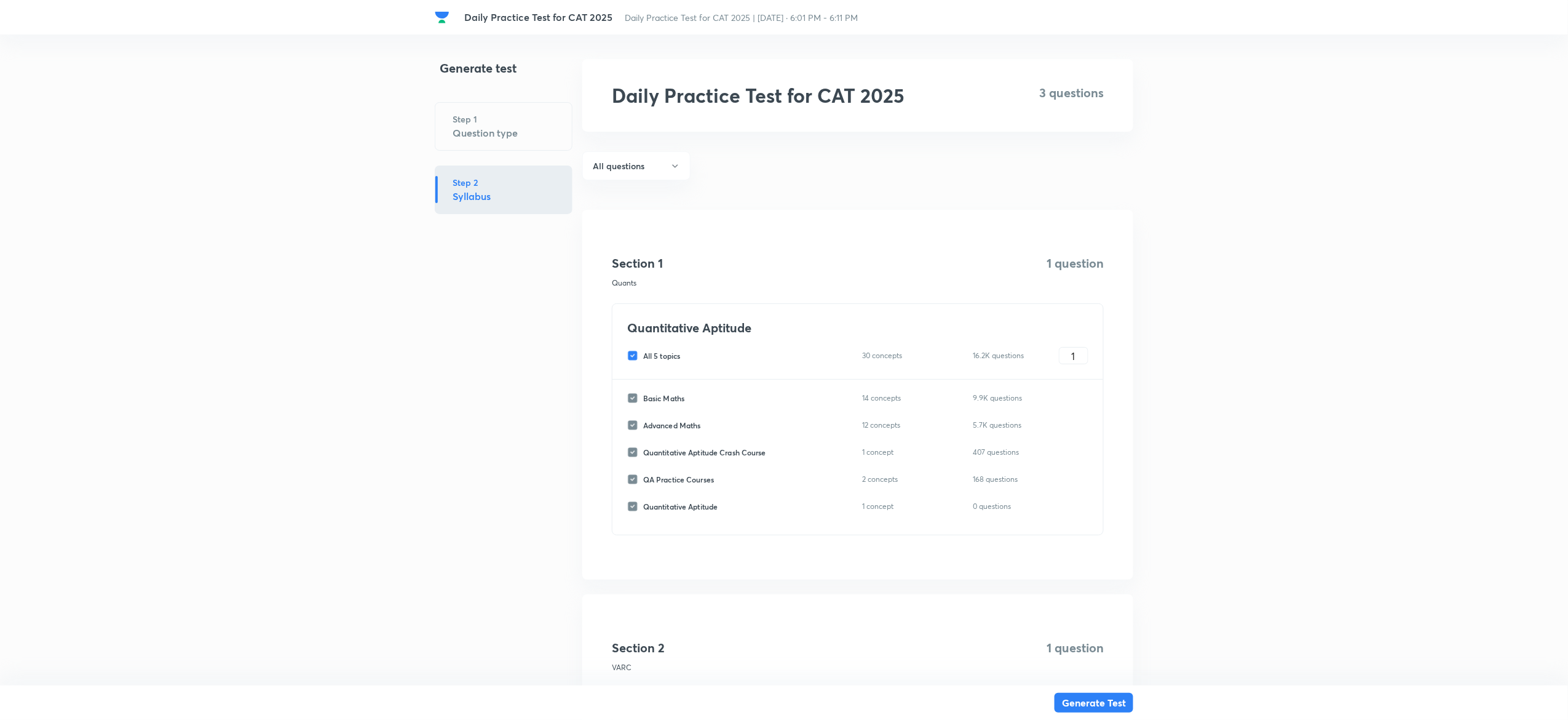
checkbox input "false"
click at [632, 399] on input "Basic Maths" at bounding box center [635, 398] width 16 height 11
checkbox input "true"
type input "0"
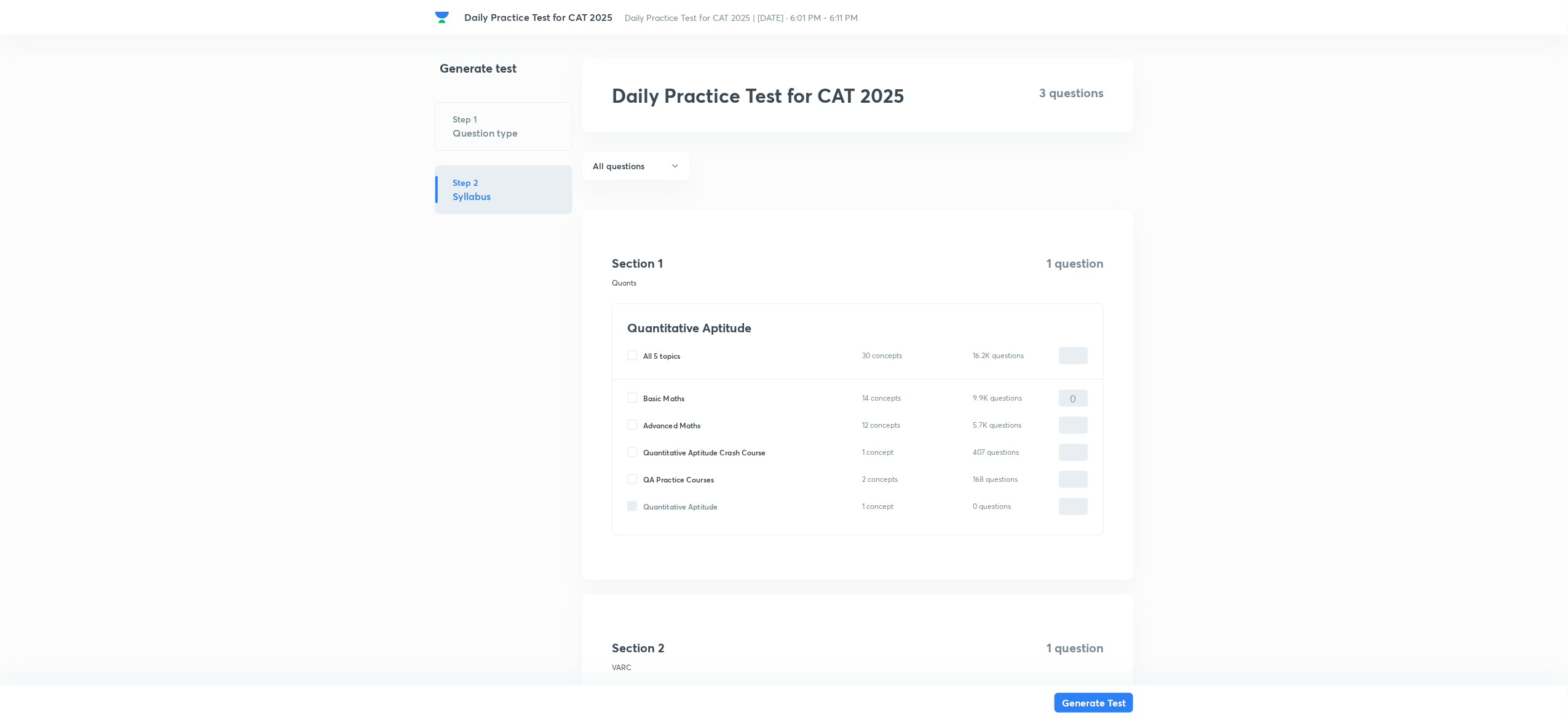
type input "0"
click at [1088, 395] on div "0 ​" at bounding box center [1074, 398] width 29 height 17
type input "1"
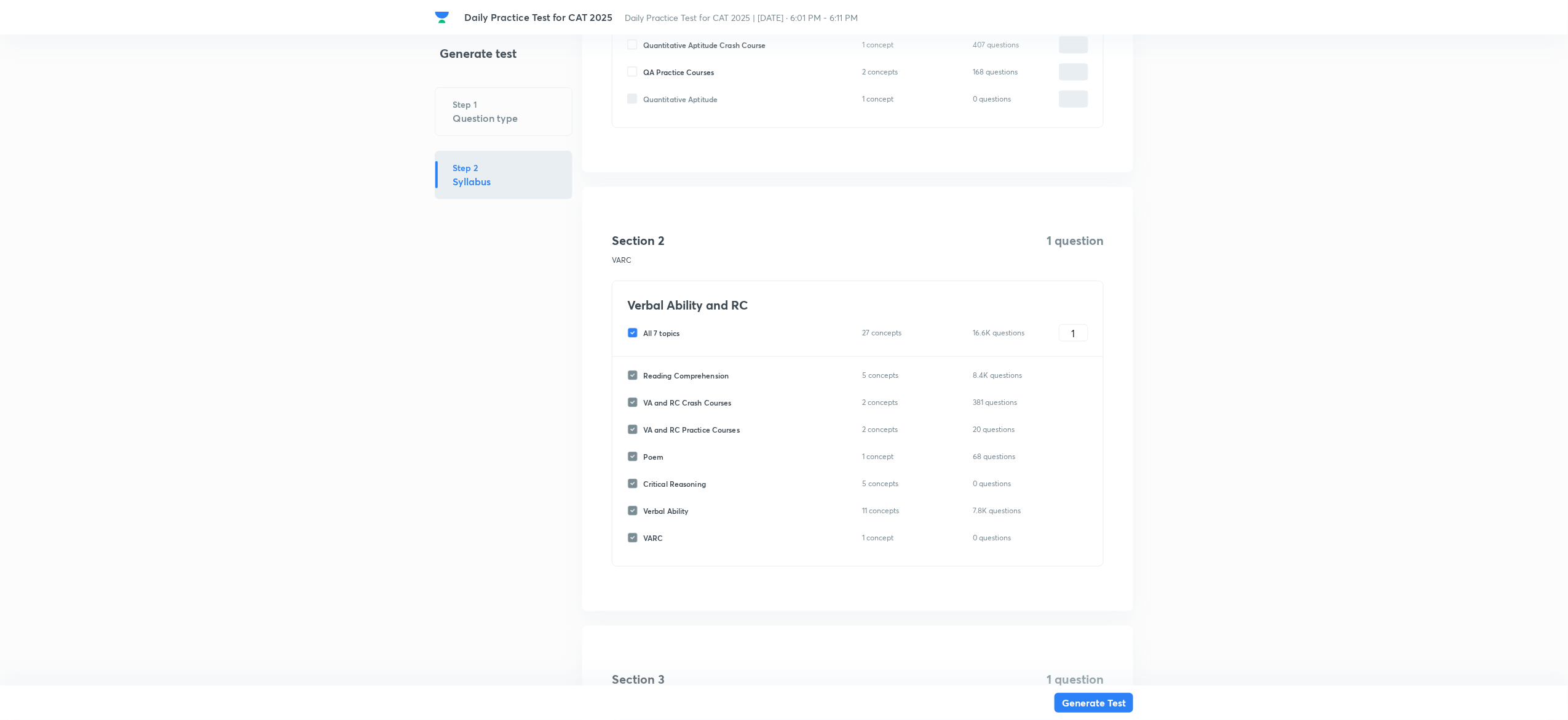
scroll to position [409, 0]
type input "1"
click at [633, 326] on div "All 7 topics 27 concepts 16.6K questions 1 ​" at bounding box center [857, 331] width 461 height 17
click at [630, 331] on input "All 7 topics" at bounding box center [635, 331] width 16 height 11
checkbox input "false"
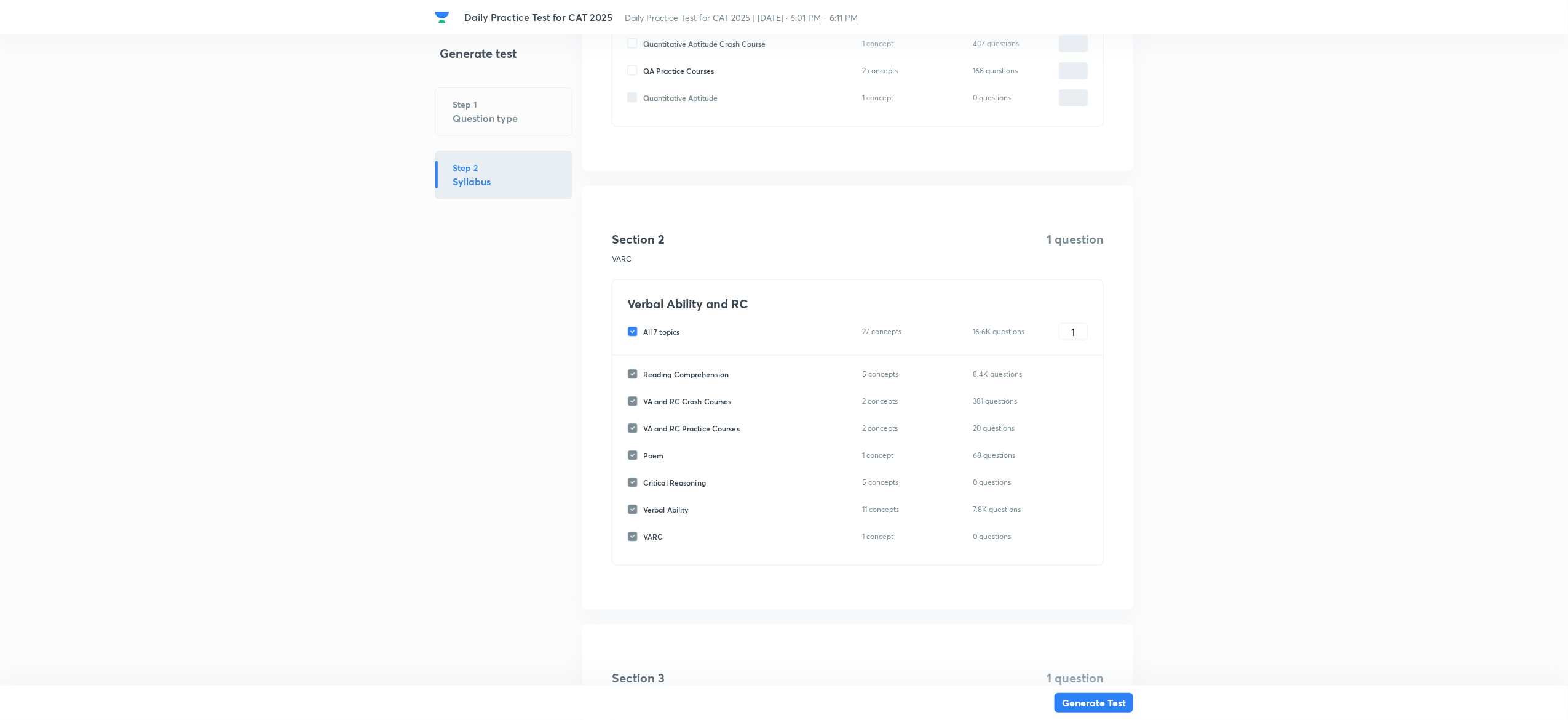
checkbox input "false"
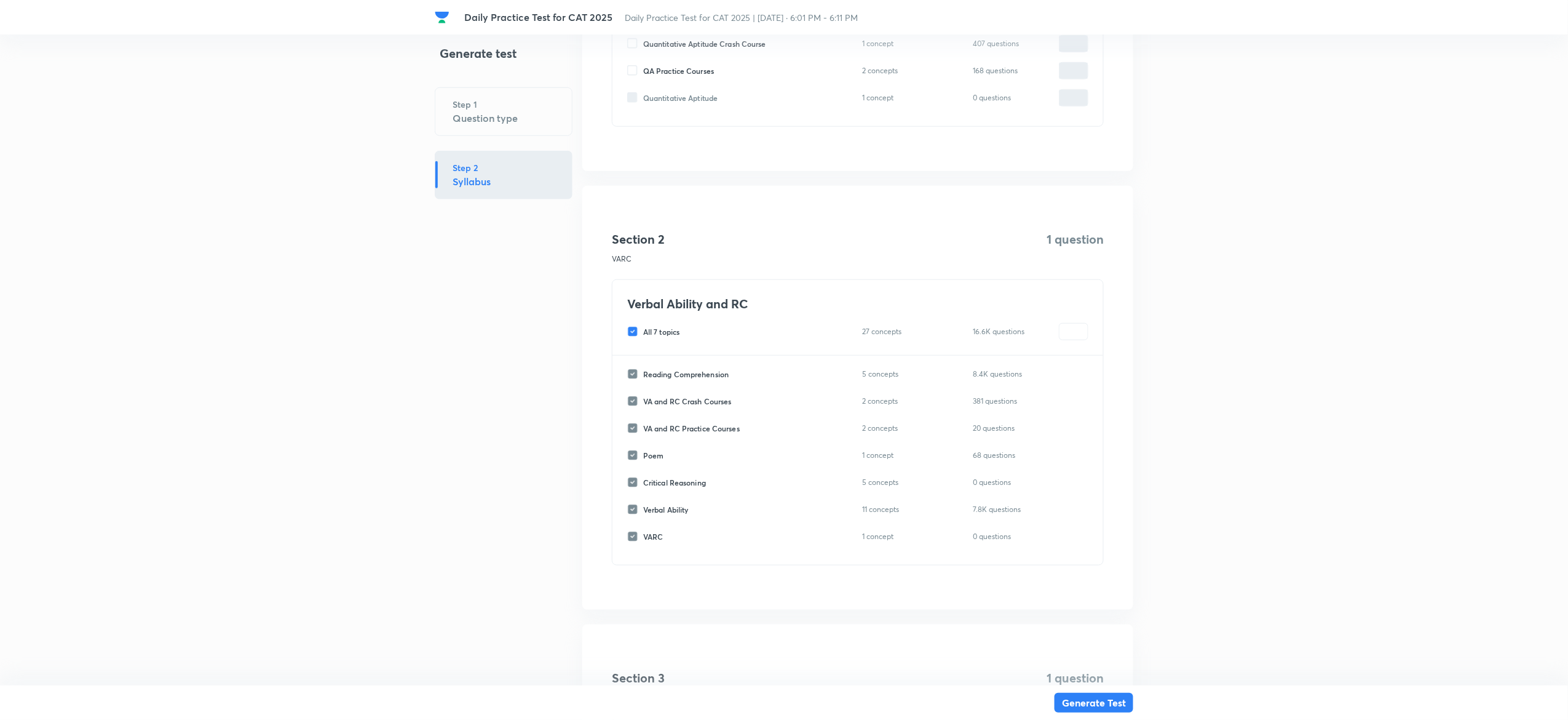
checkbox input "false"
click at [630, 375] on input "Reading Comprehension" at bounding box center [635, 374] width 16 height 11
checkbox input "true"
type input "0"
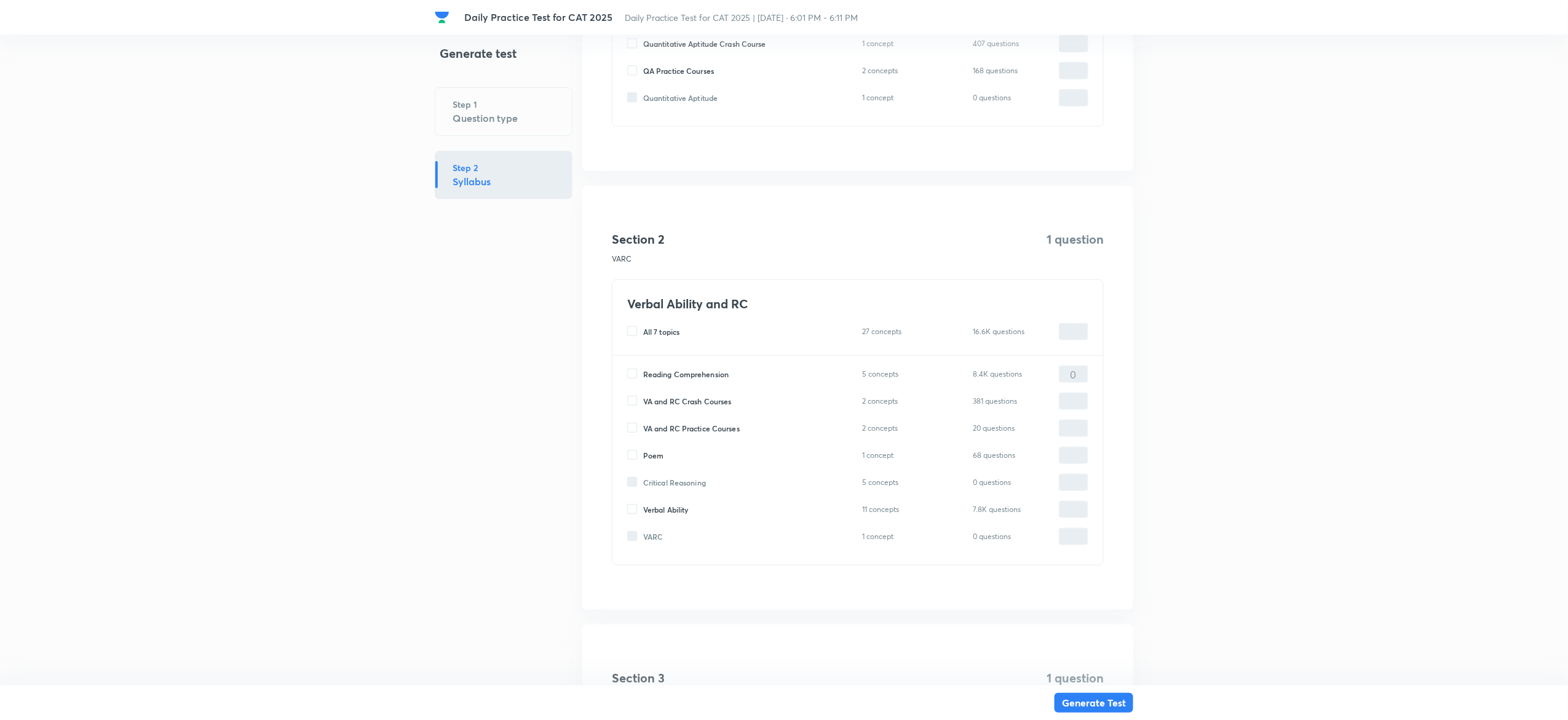
type input "0"
click at [634, 379] on input "Reading Comprehension" at bounding box center [635, 374] width 16 height 11
checkbox input "false"
click at [634, 401] on input "VA and RC Crash Courses" at bounding box center [635, 400] width 16 height 11
checkbox input "true"
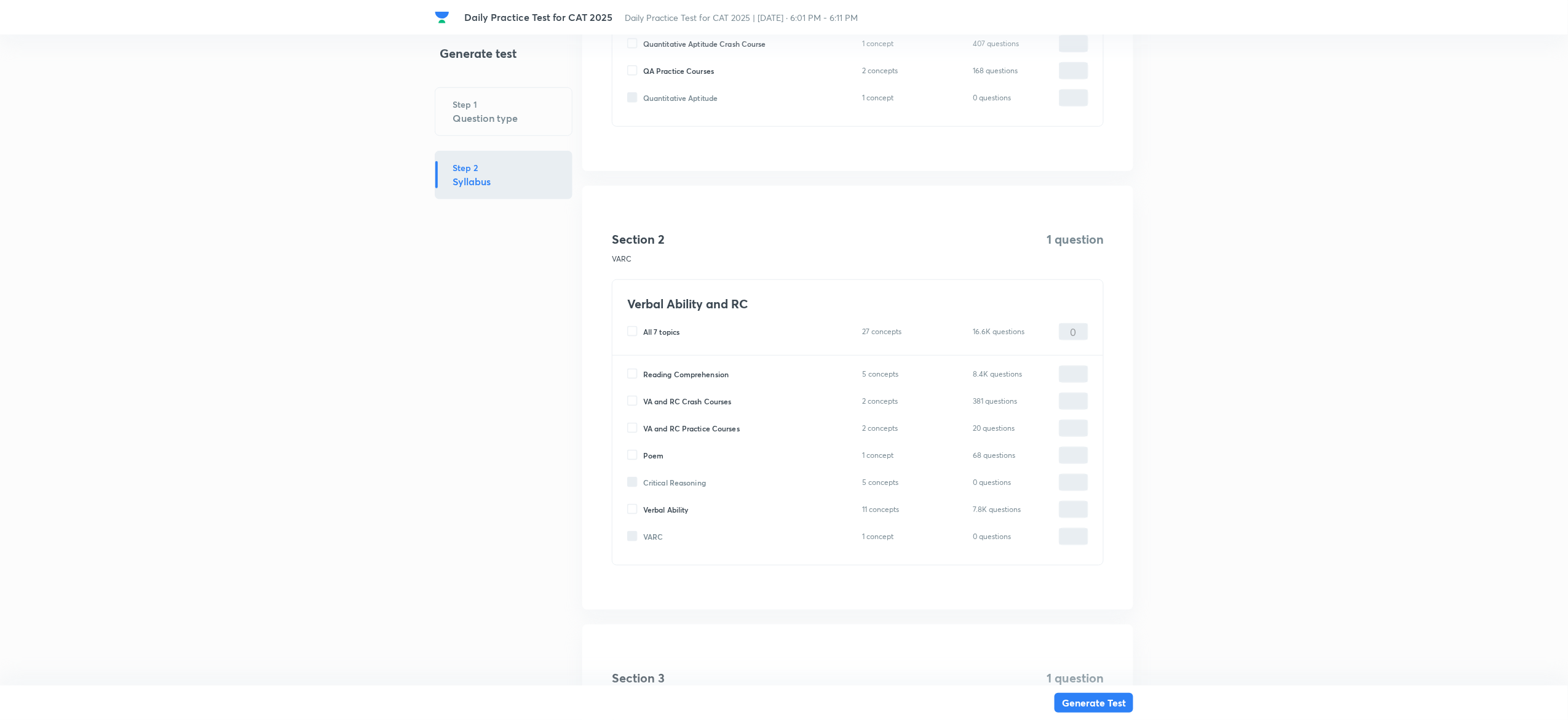
type input "0"
click at [1077, 403] on input "0" at bounding box center [1074, 401] width 28 height 21
type input "1"
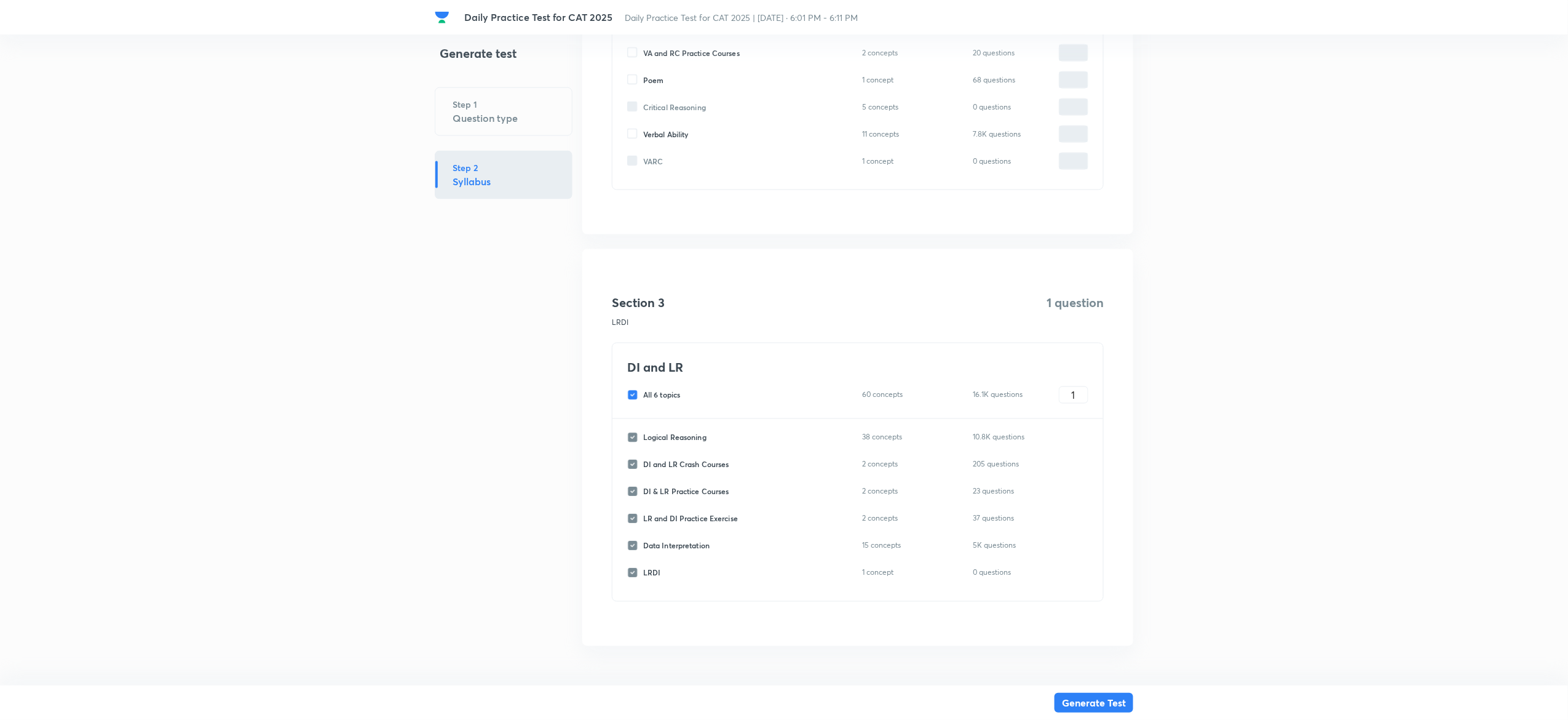
type input "1"
click at [634, 391] on input "All 6 topics" at bounding box center [635, 395] width 16 height 11
checkbox input "false"
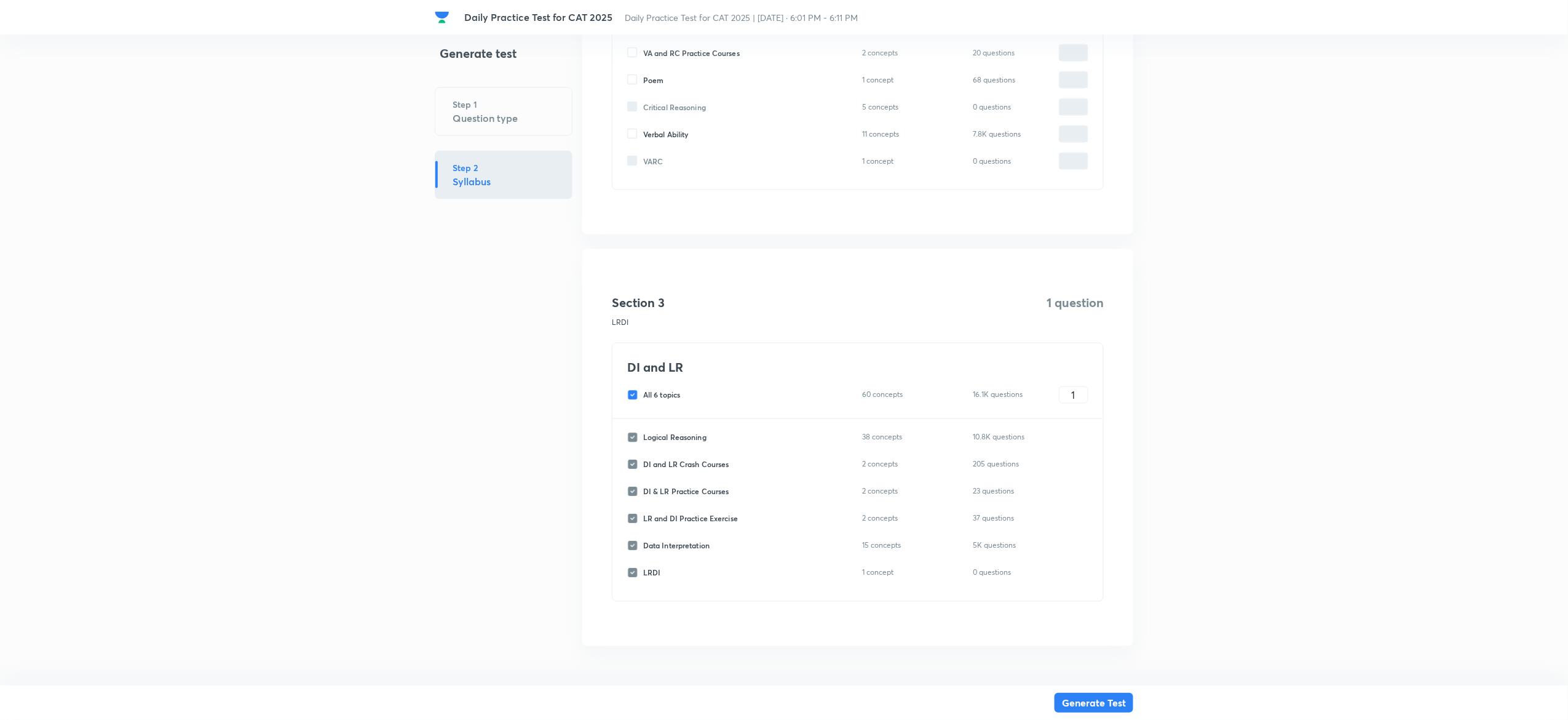
checkbox input "false"
click at [634, 432] on input "Logical Reasoning" at bounding box center [635, 437] width 16 height 11
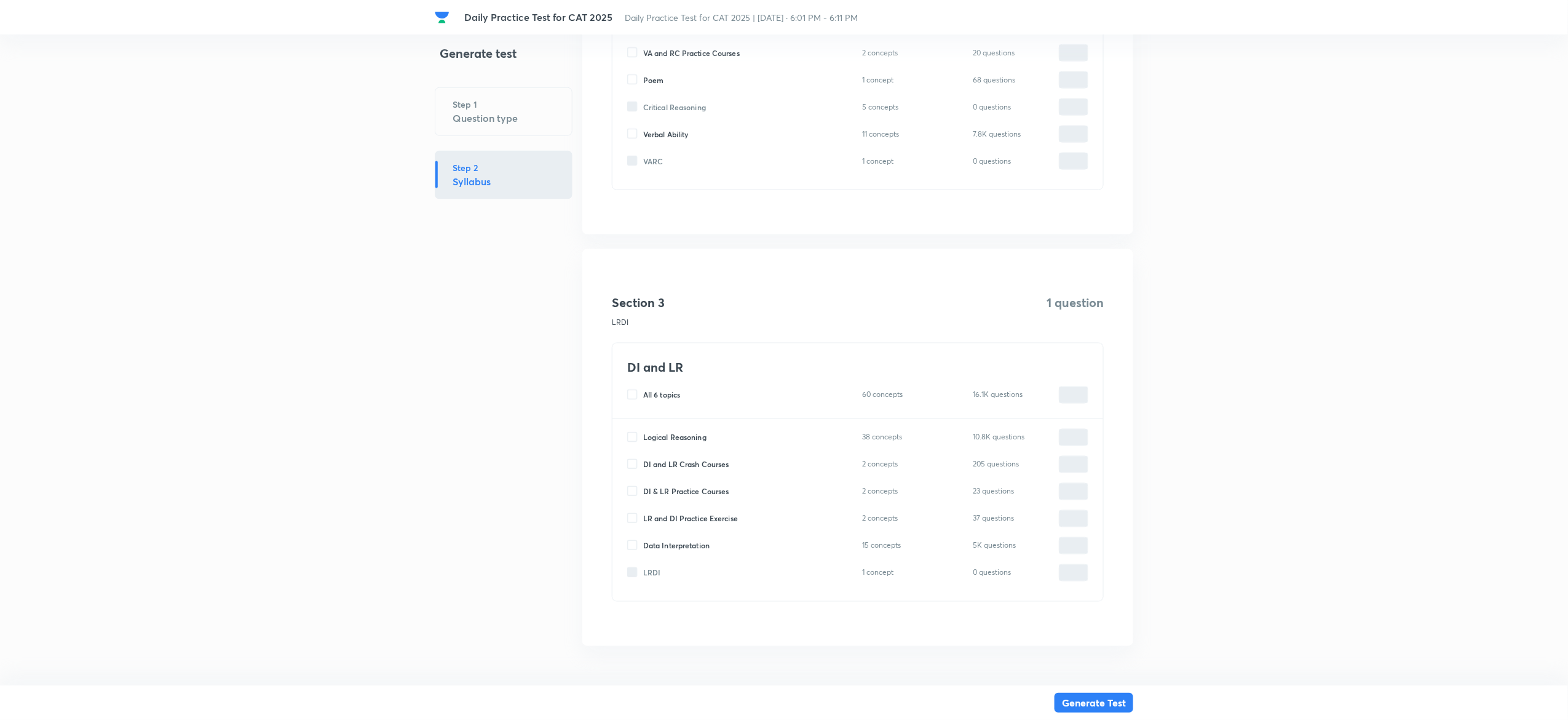
checkbox input "true"
type input "0"
click at [1079, 433] on input "0" at bounding box center [1074, 437] width 28 height 21
type input "1"
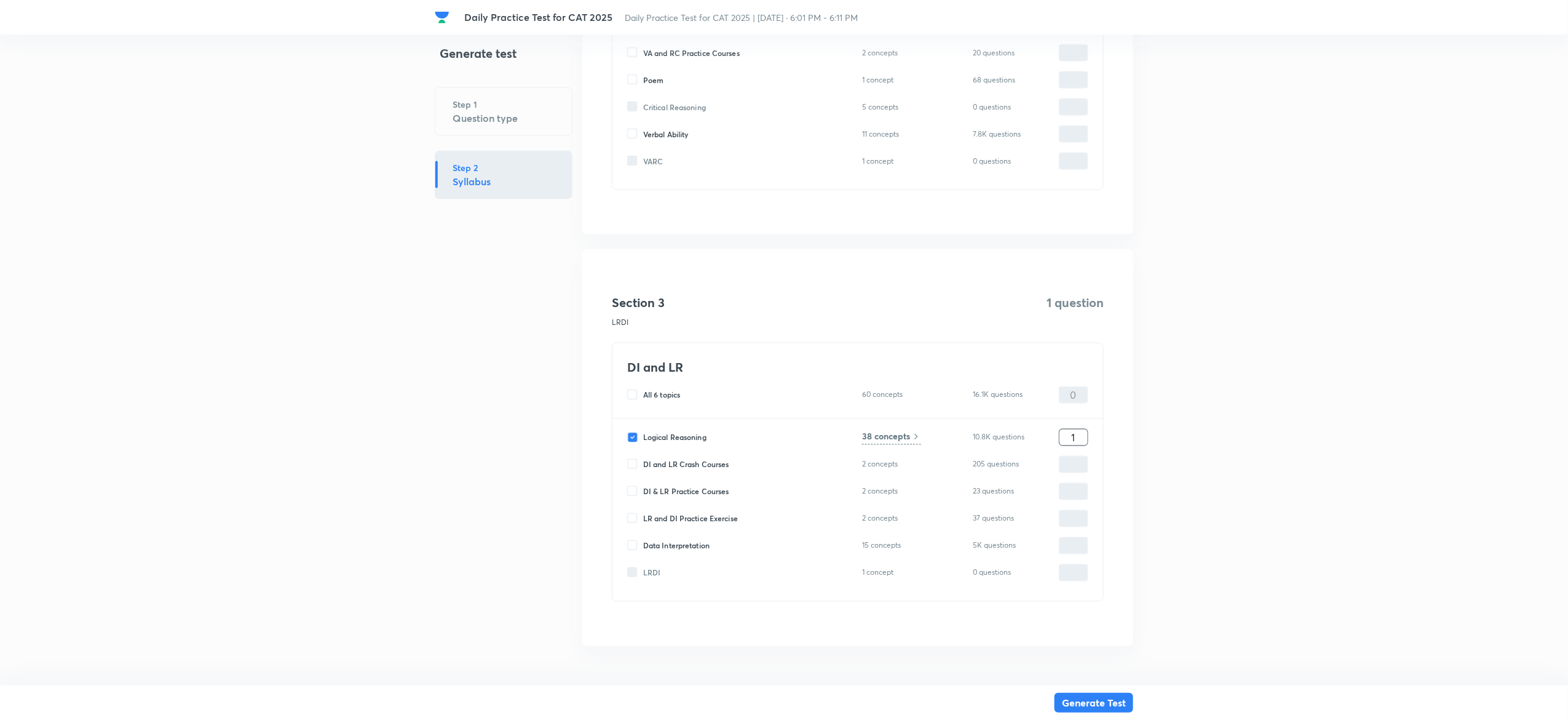
type input "1"
click at [1079, 693] on button "Generate Test" at bounding box center [1093, 701] width 79 height 20
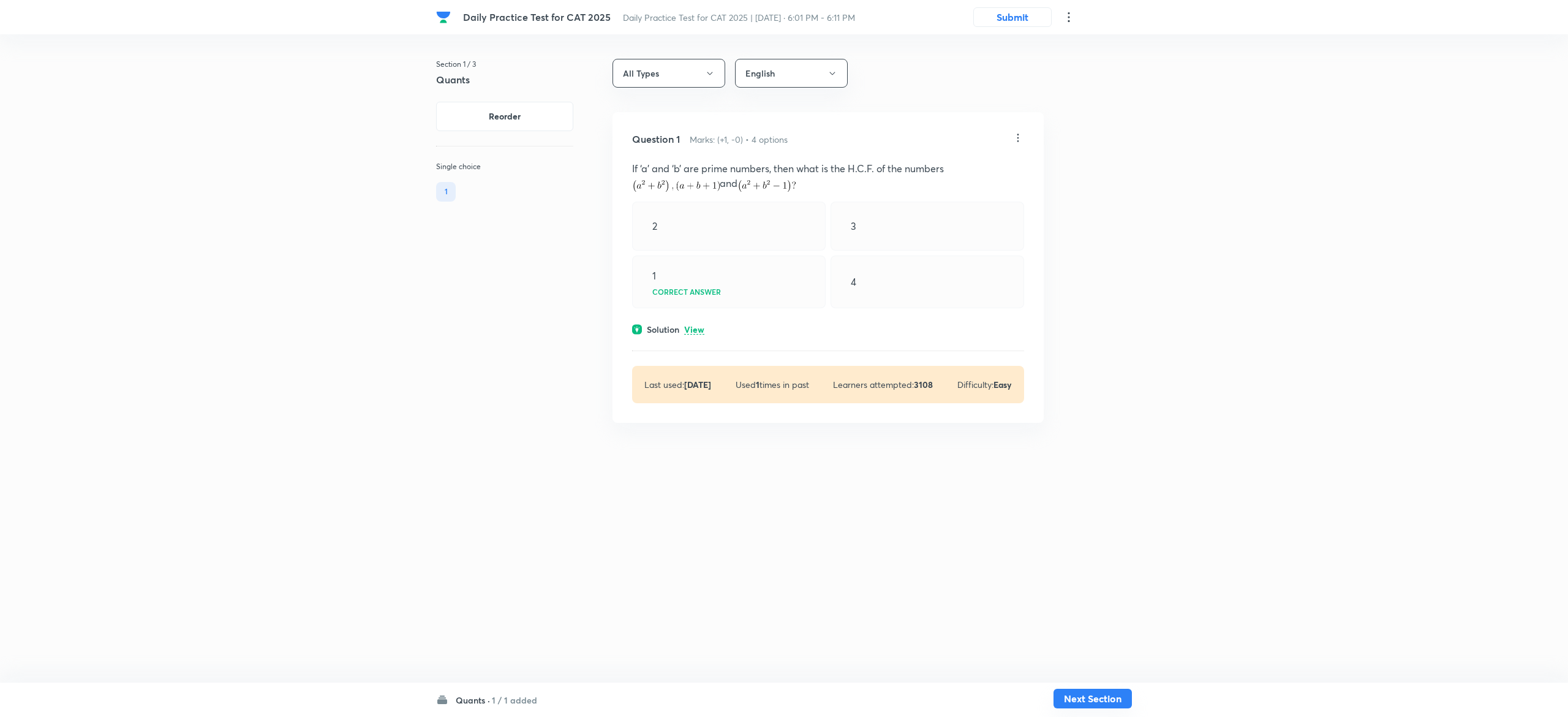
drag, startPoint x: 1091, startPoint y: 692, endPoint x: 1079, endPoint y: 690, distance: 12.2
click at [1079, 690] on button "Next Section" at bounding box center [1092, 698] width 78 height 20
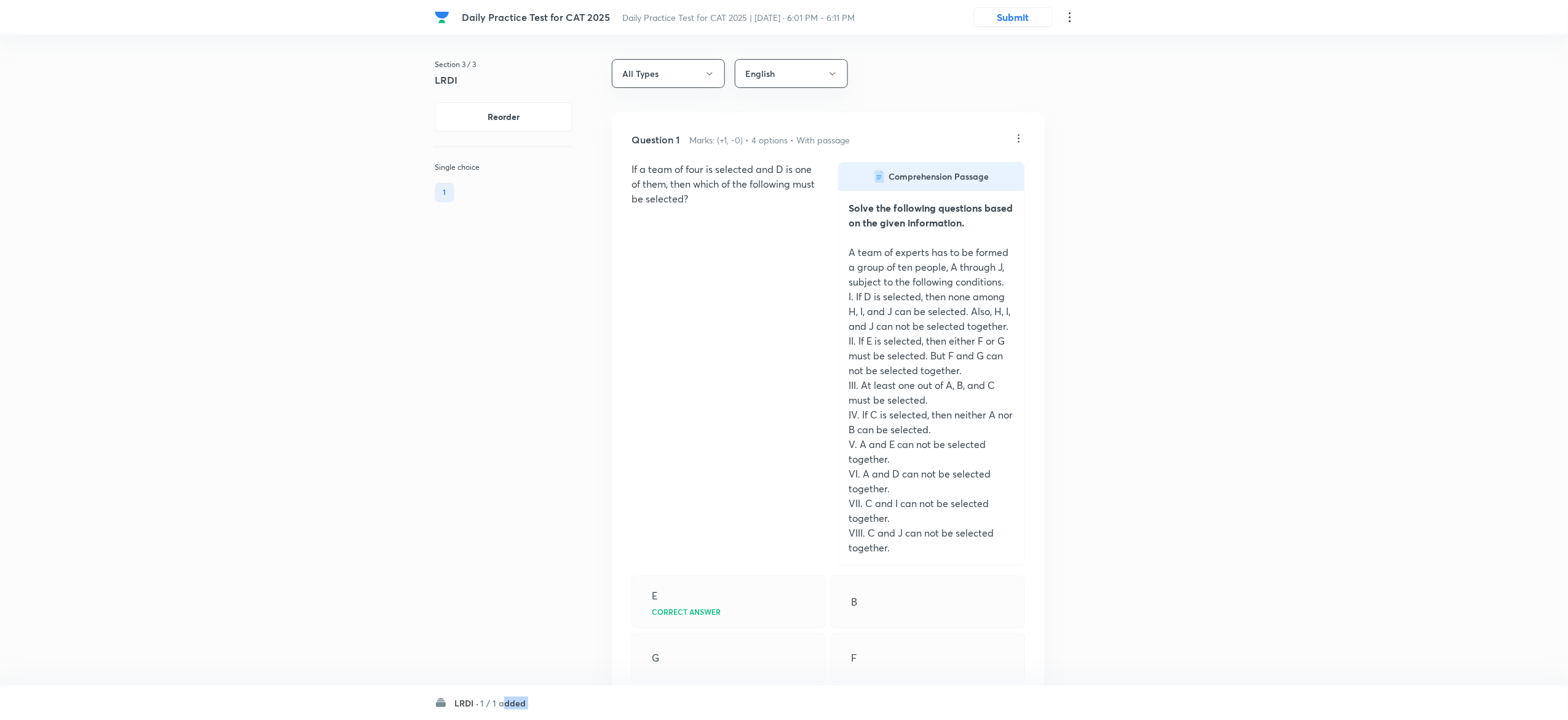
click at [1083, 693] on div "LRDI · 1 / 1 added" at bounding box center [784, 702] width 698 height 35
click at [1054, 12] on div "Daily Practice Test for CAT 2025 Daily Practice Test for CAT 2025 | Sep 30, 202…" at bounding box center [784, 17] width 698 height 35
click at [1024, 16] on button "Submit" at bounding box center [1013, 15] width 79 height 20
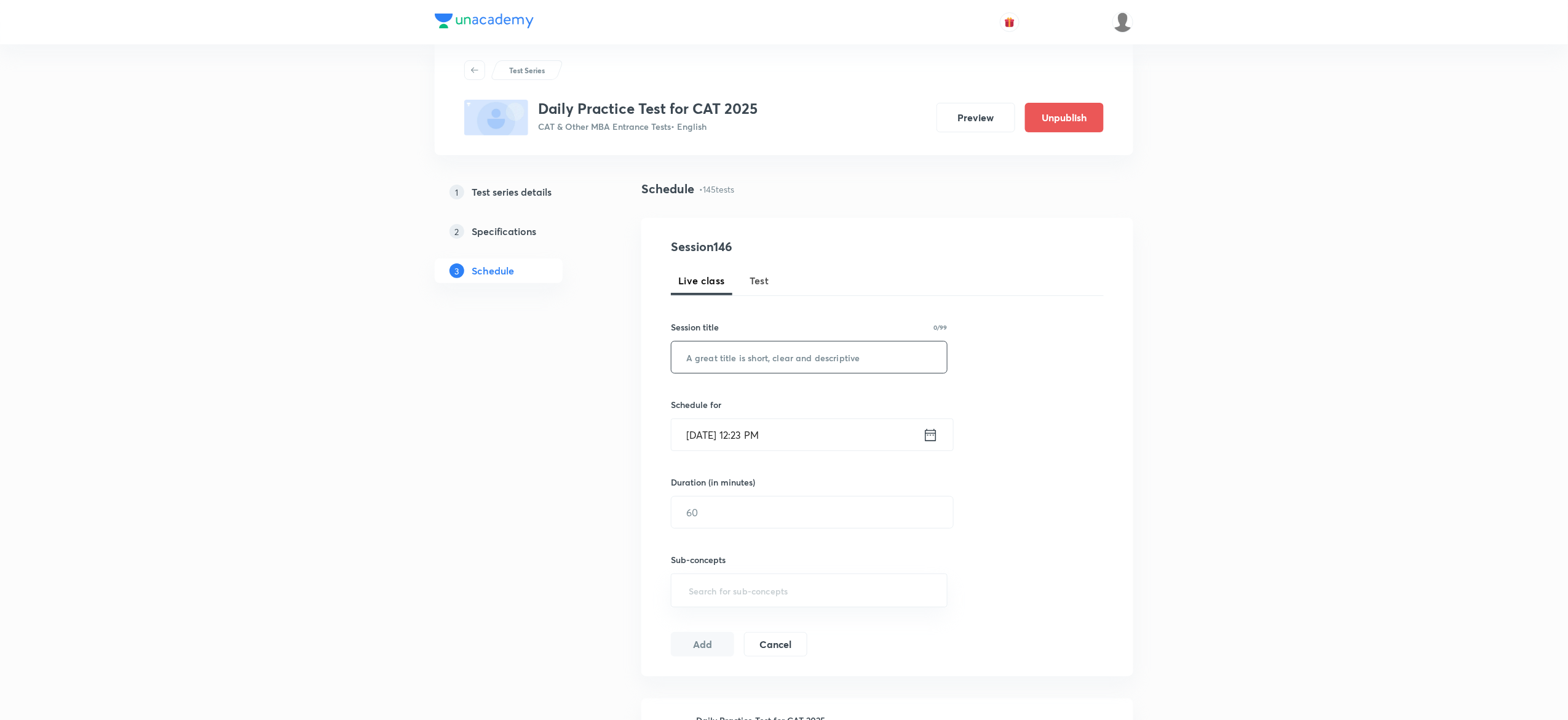
scroll to position [29, 0]
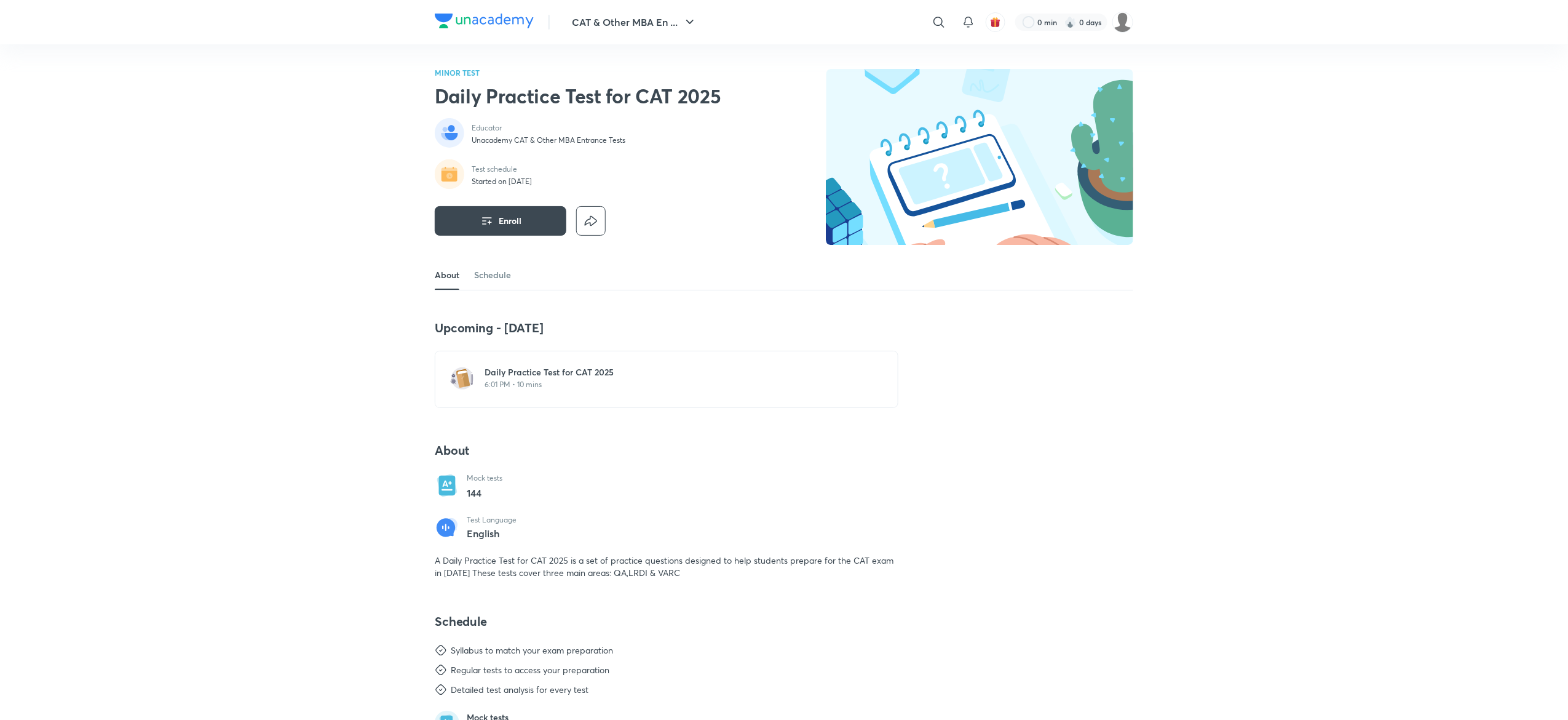
scroll to position [167, 0]
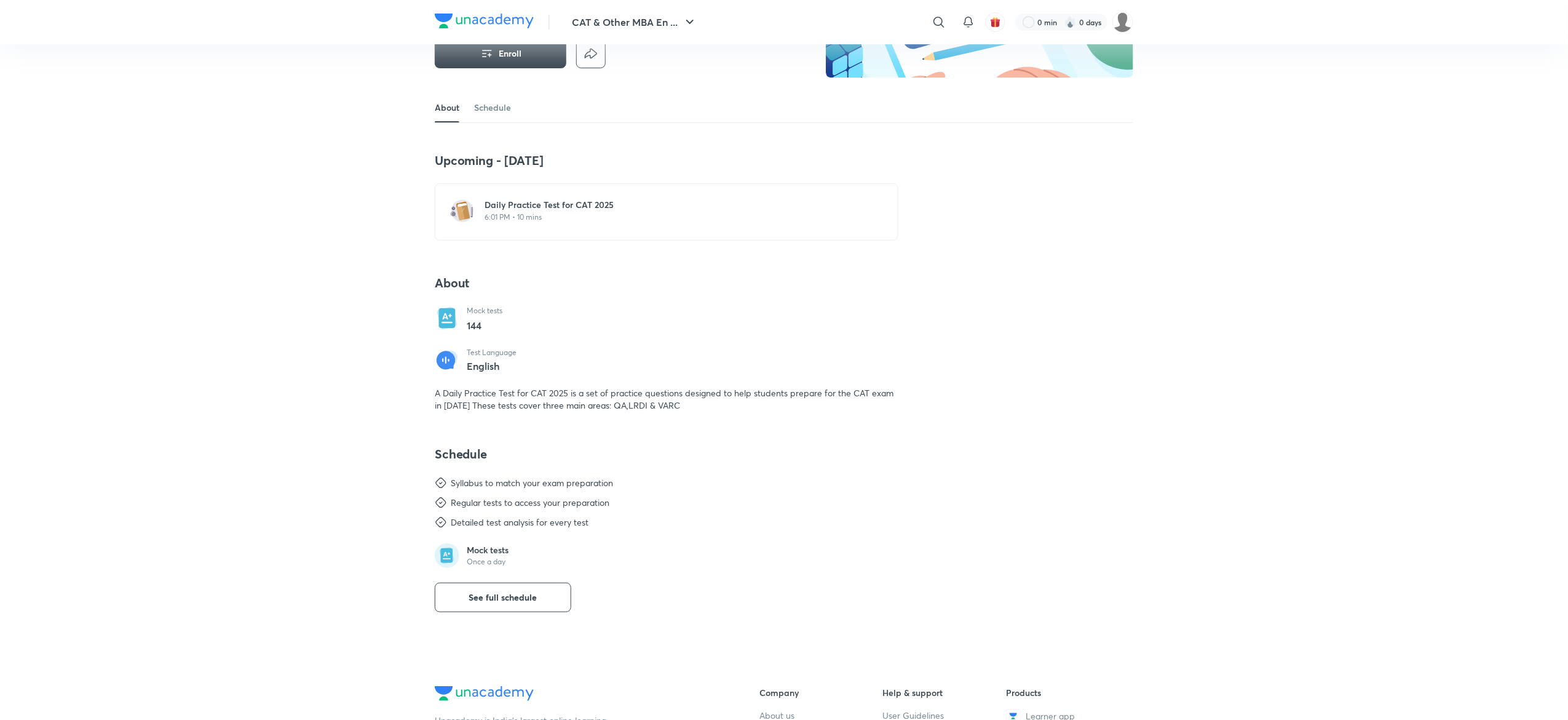
click at [600, 199] on h6 "Daily Practice Test for CAT 2025" at bounding box center [674, 205] width 379 height 13
